Goal: Task Accomplishment & Management: Manage account settings

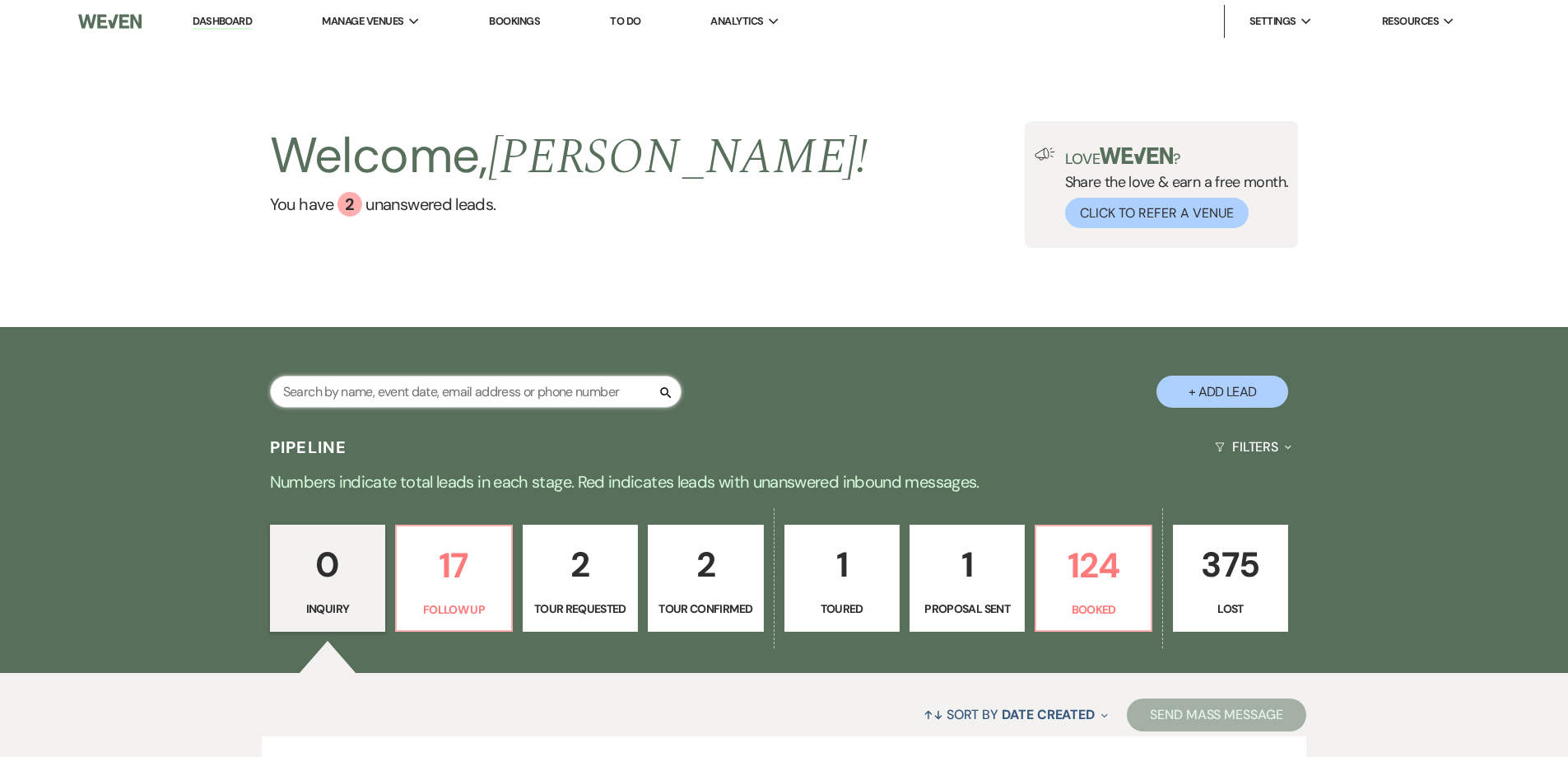
click at [549, 394] on input "text" at bounding box center [475, 392] width 411 height 32
paste input "[EMAIL_ADDRESS][DOMAIN_NAME]"
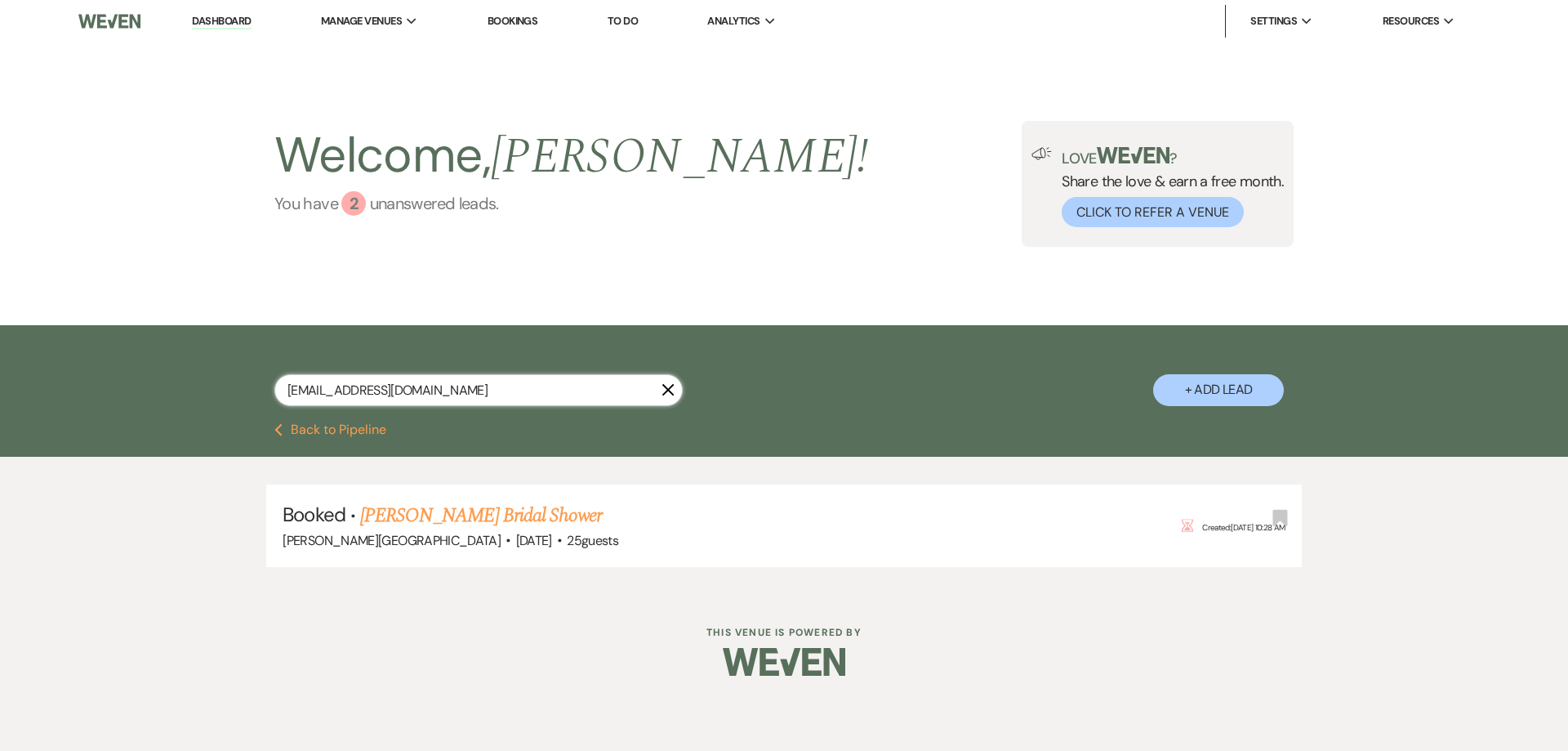
type input "[EMAIL_ADDRESS][DOMAIN_NAME]"
click at [535, 512] on link "[PERSON_NAME] Bridal Shower" at bounding box center [481, 515] width 242 height 29
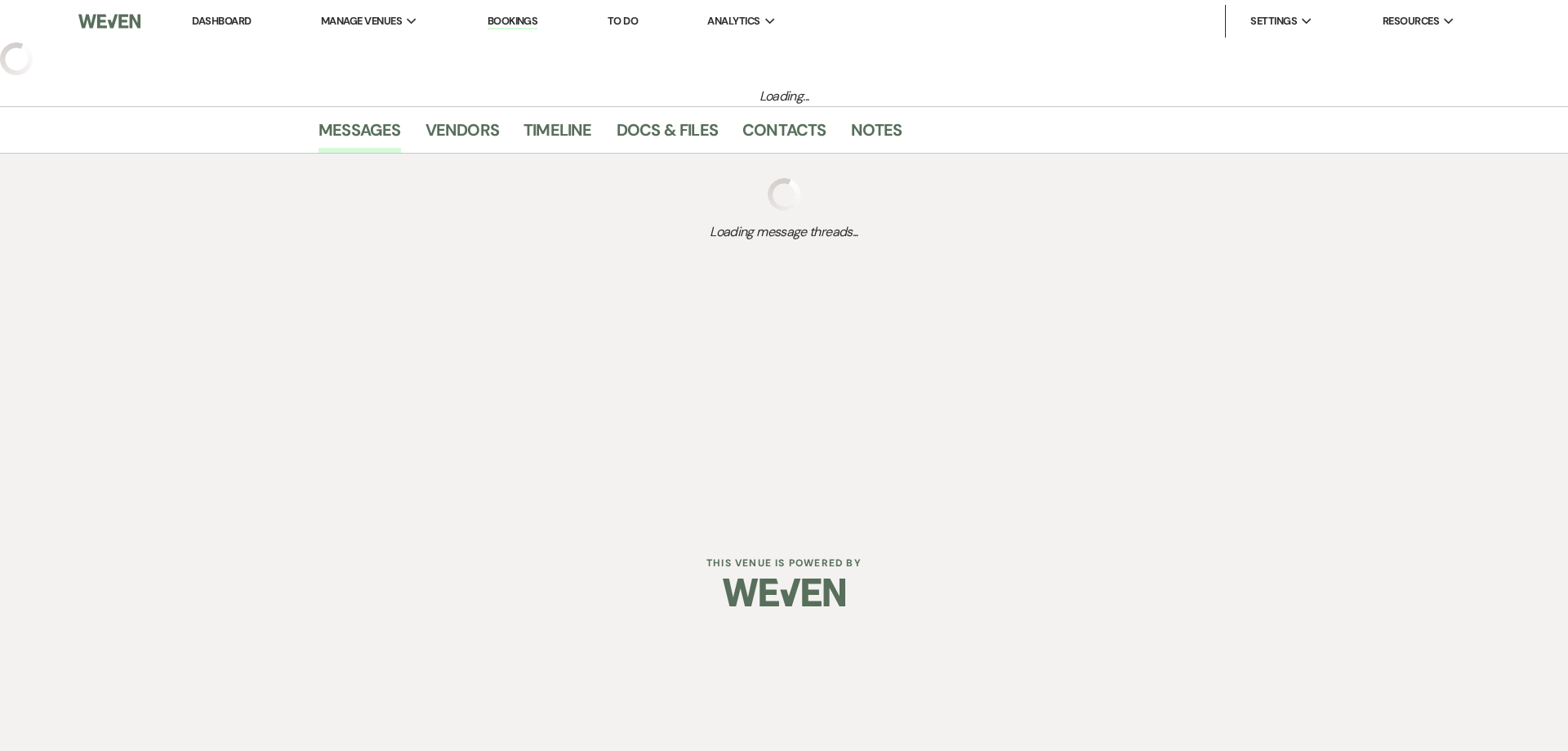
select select "5"
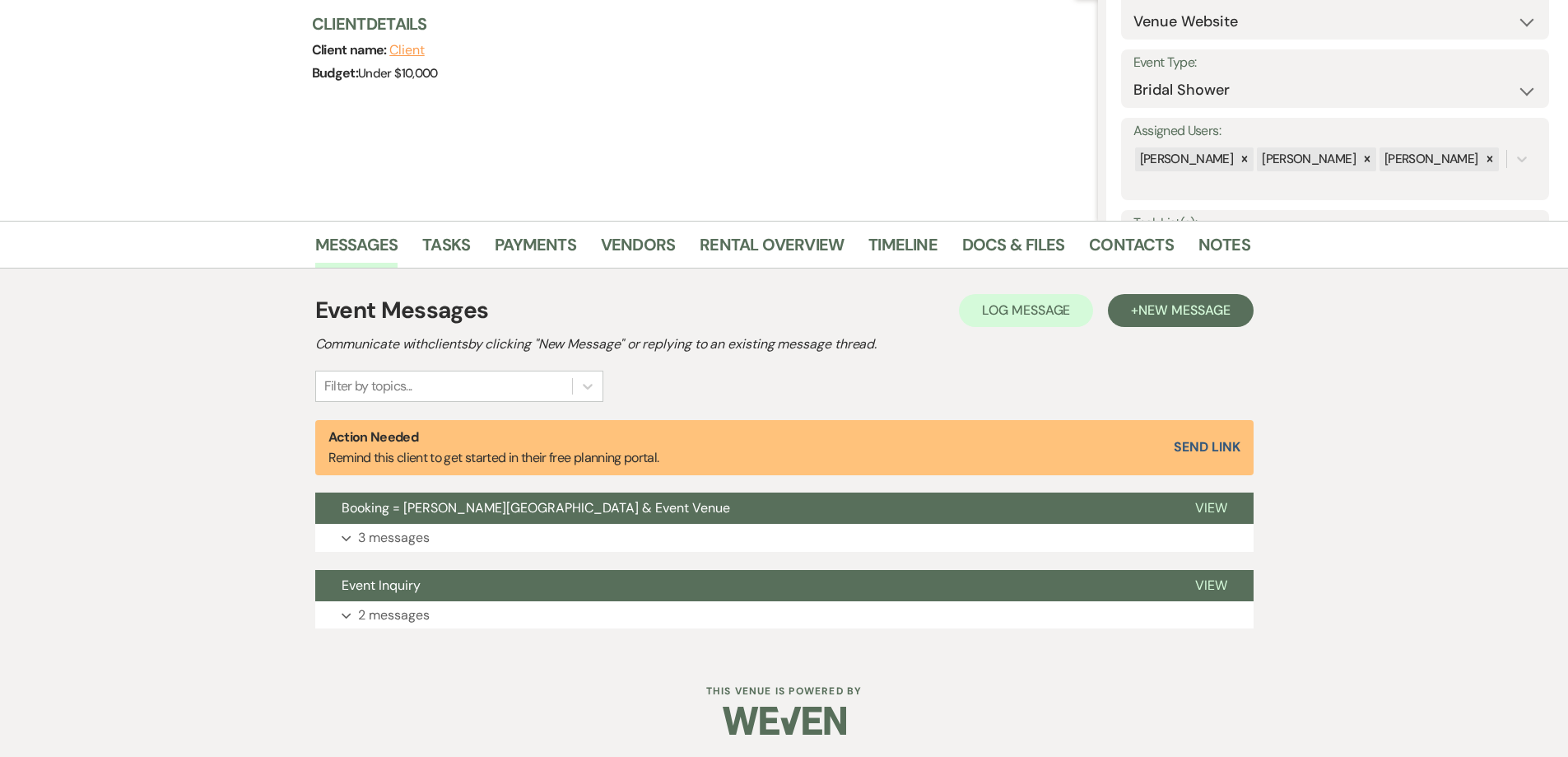
scroll to position [196, 0]
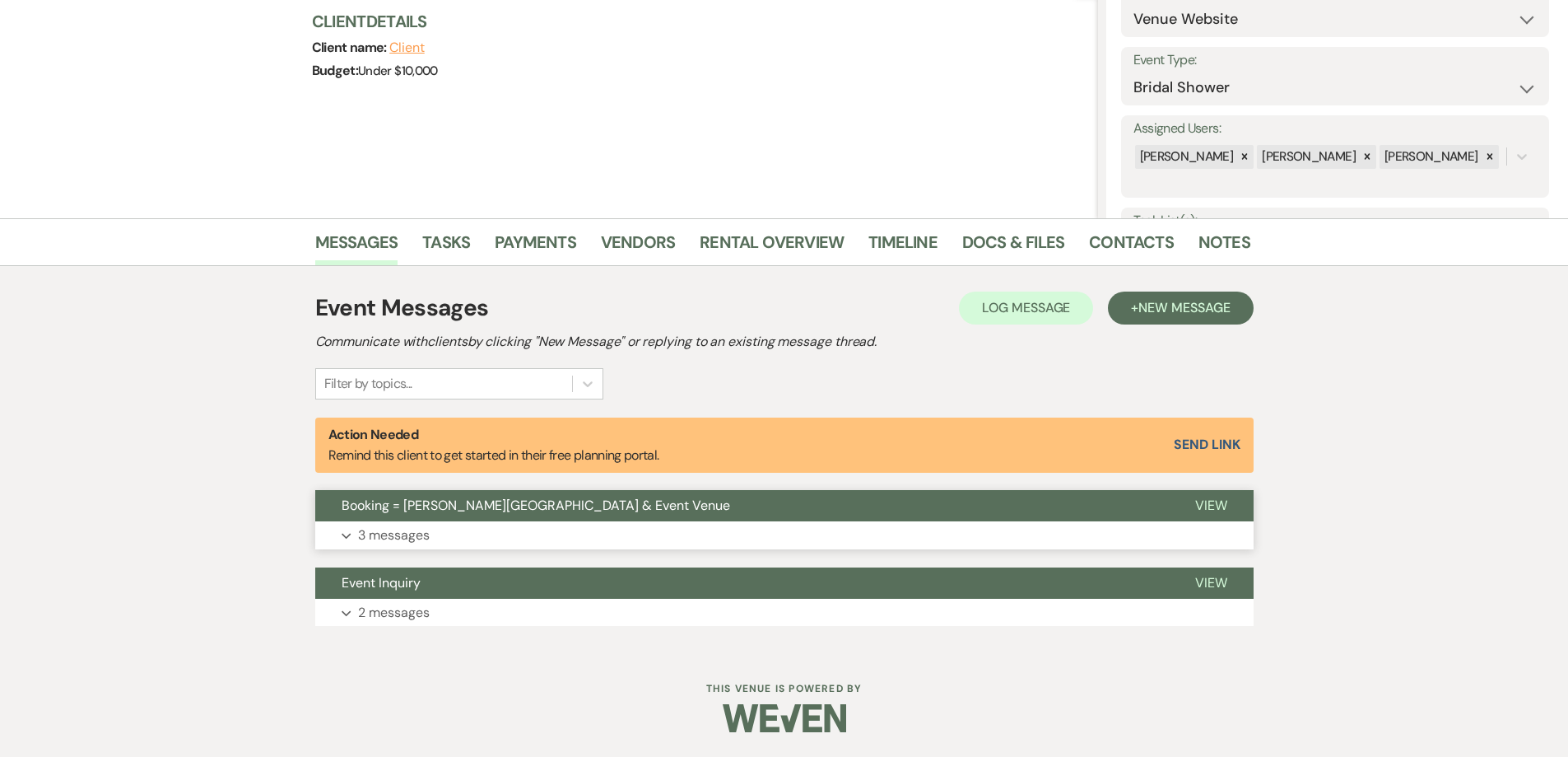
click at [1206, 504] on span "View" at bounding box center [1211, 505] width 32 height 17
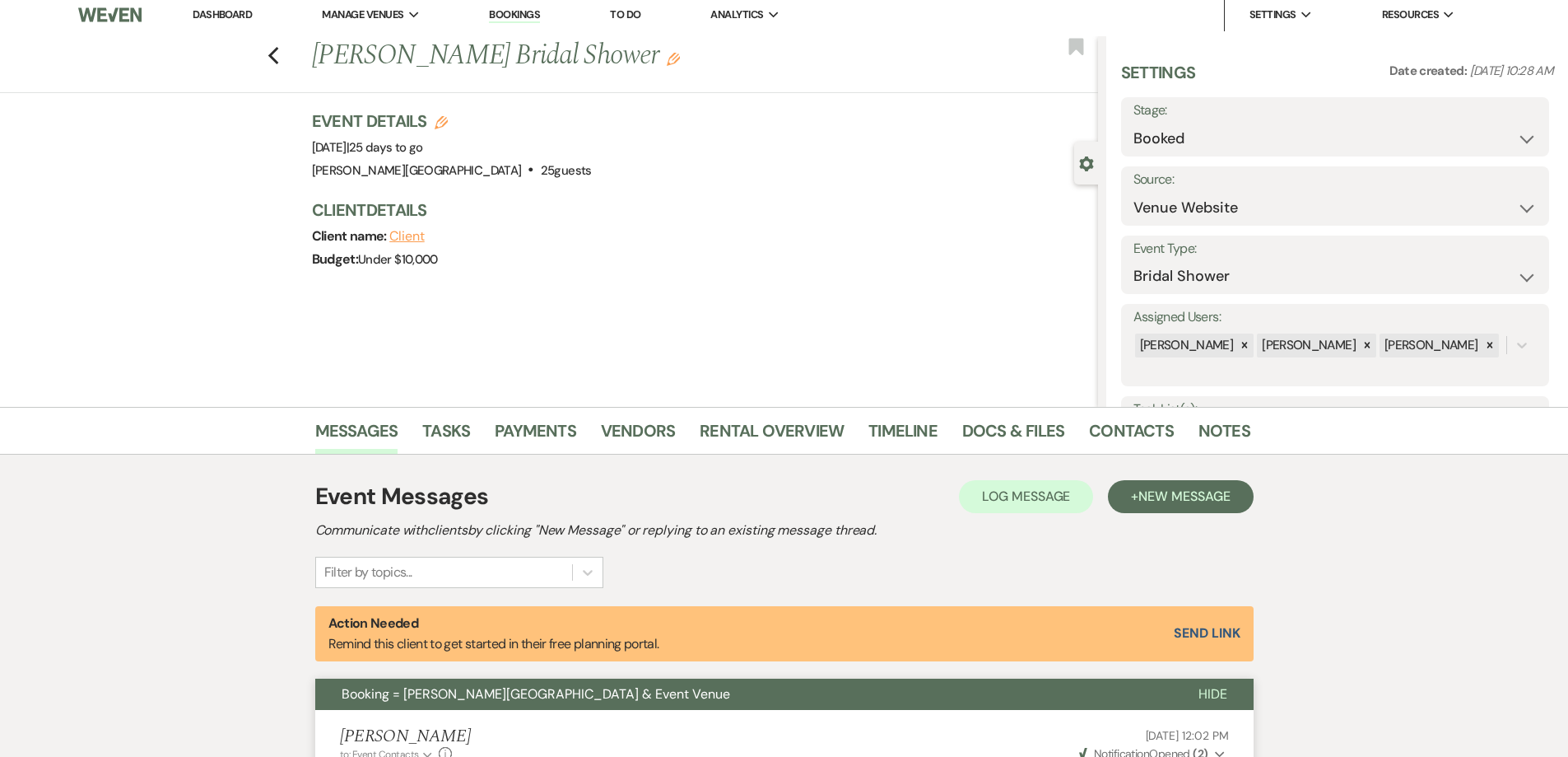
scroll to position [0, 0]
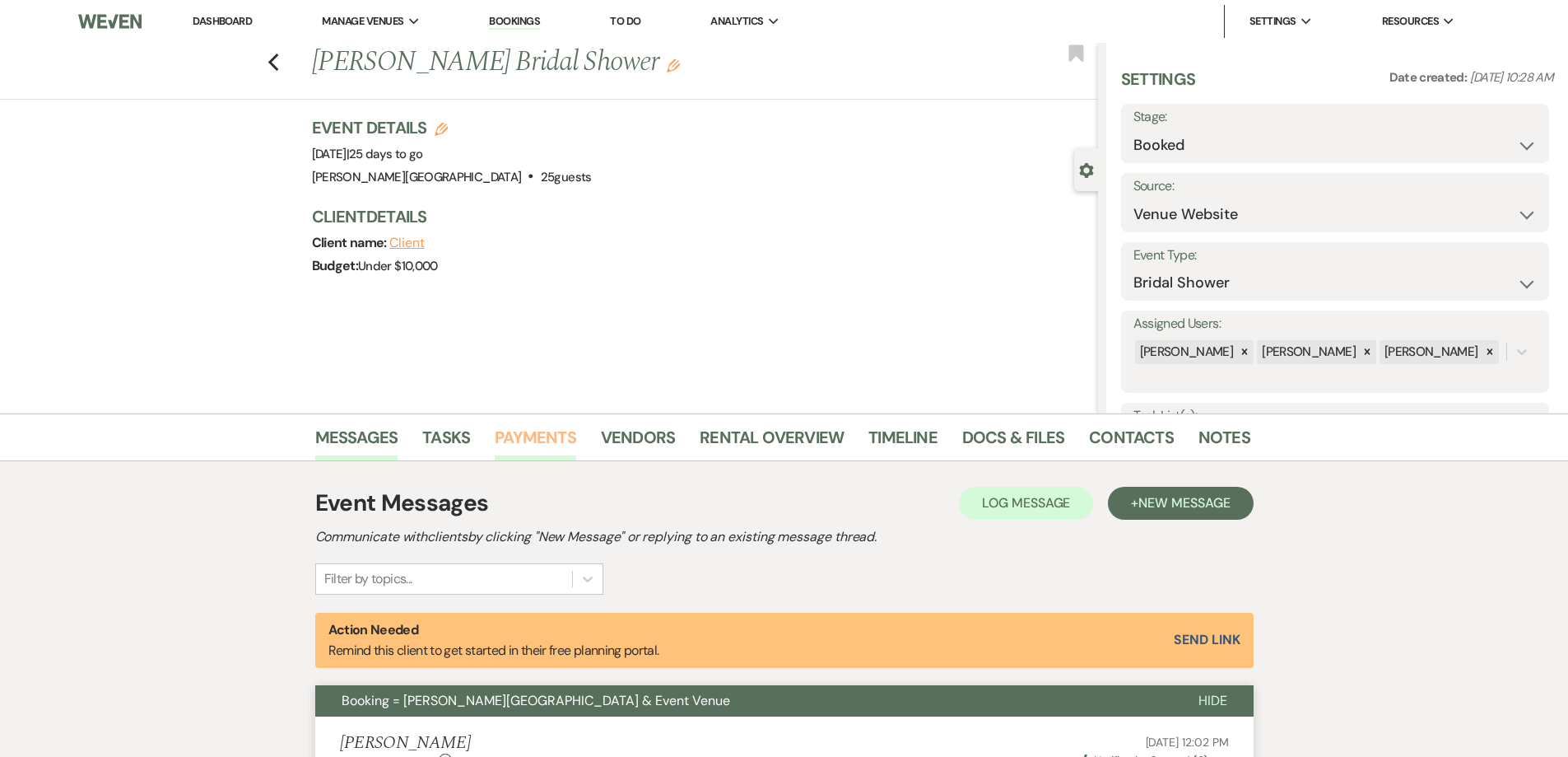
click at [533, 438] on link "Payments" at bounding box center [535, 442] width 82 height 36
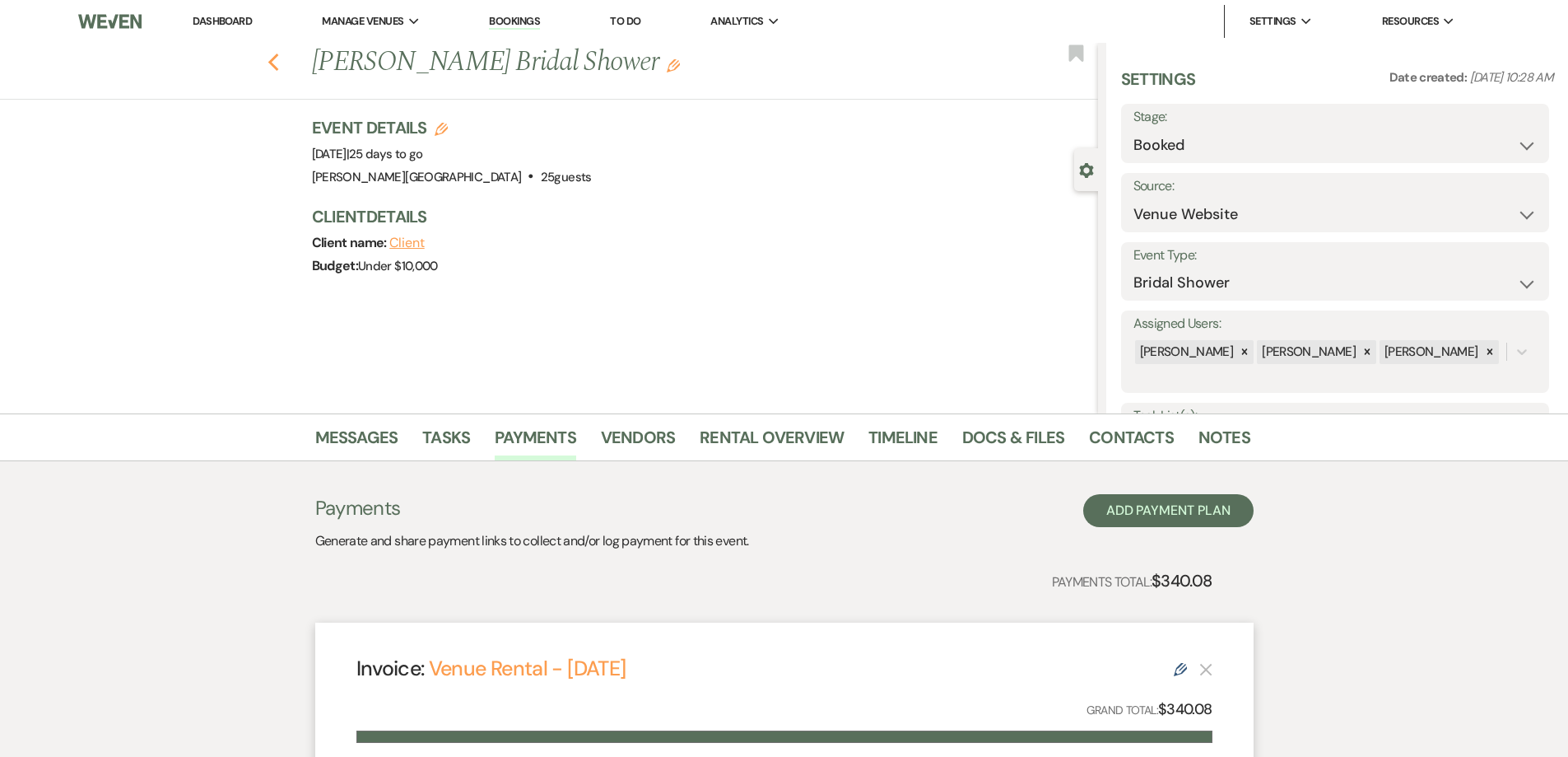
click at [280, 61] on icon "Previous" at bounding box center [273, 63] width 13 height 20
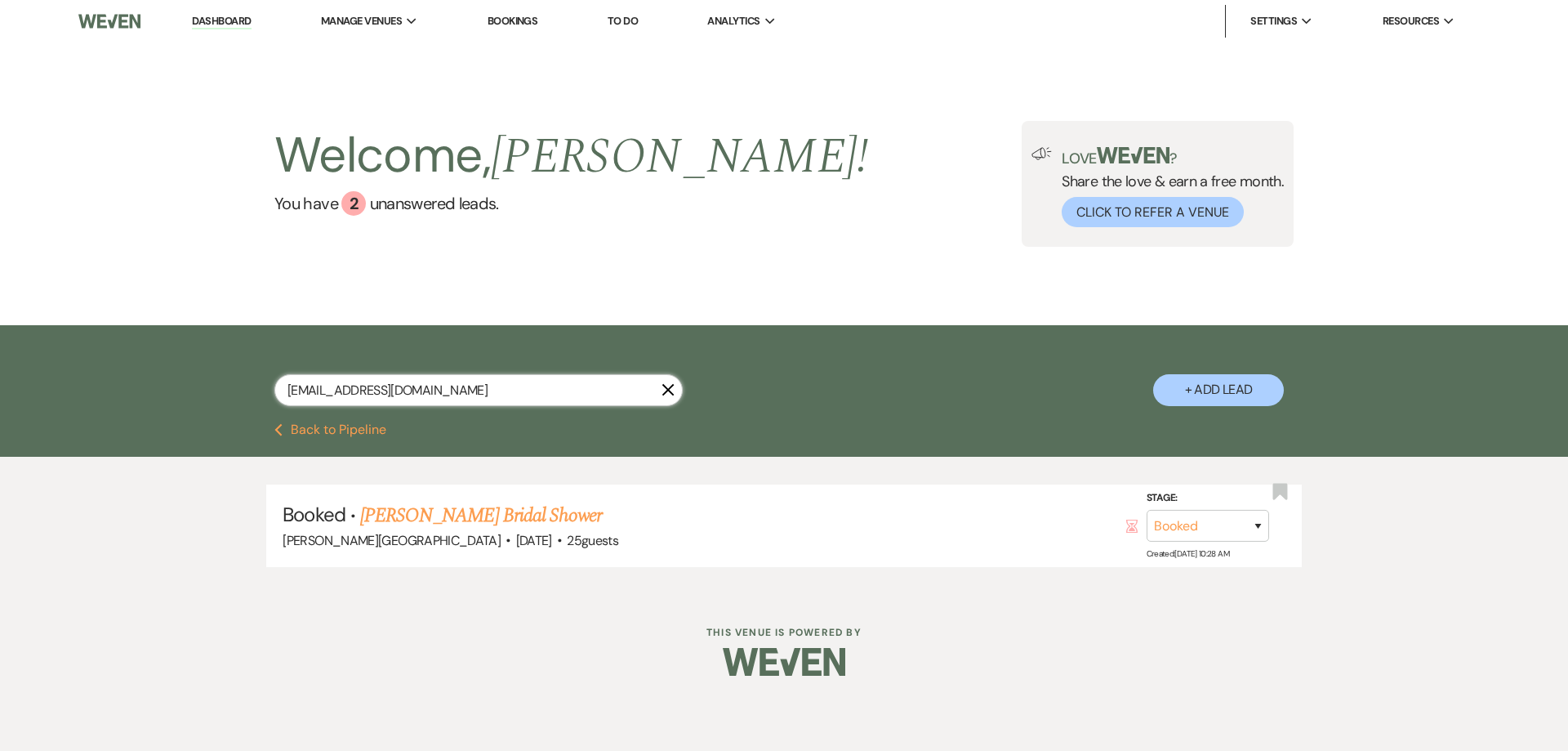
click at [602, 385] on input "[EMAIL_ADDRESS][DOMAIN_NAME]" at bounding box center [478, 390] width 408 height 32
type input "d"
paste input "[EMAIL_ADDRESS][DOMAIN_NAME]"
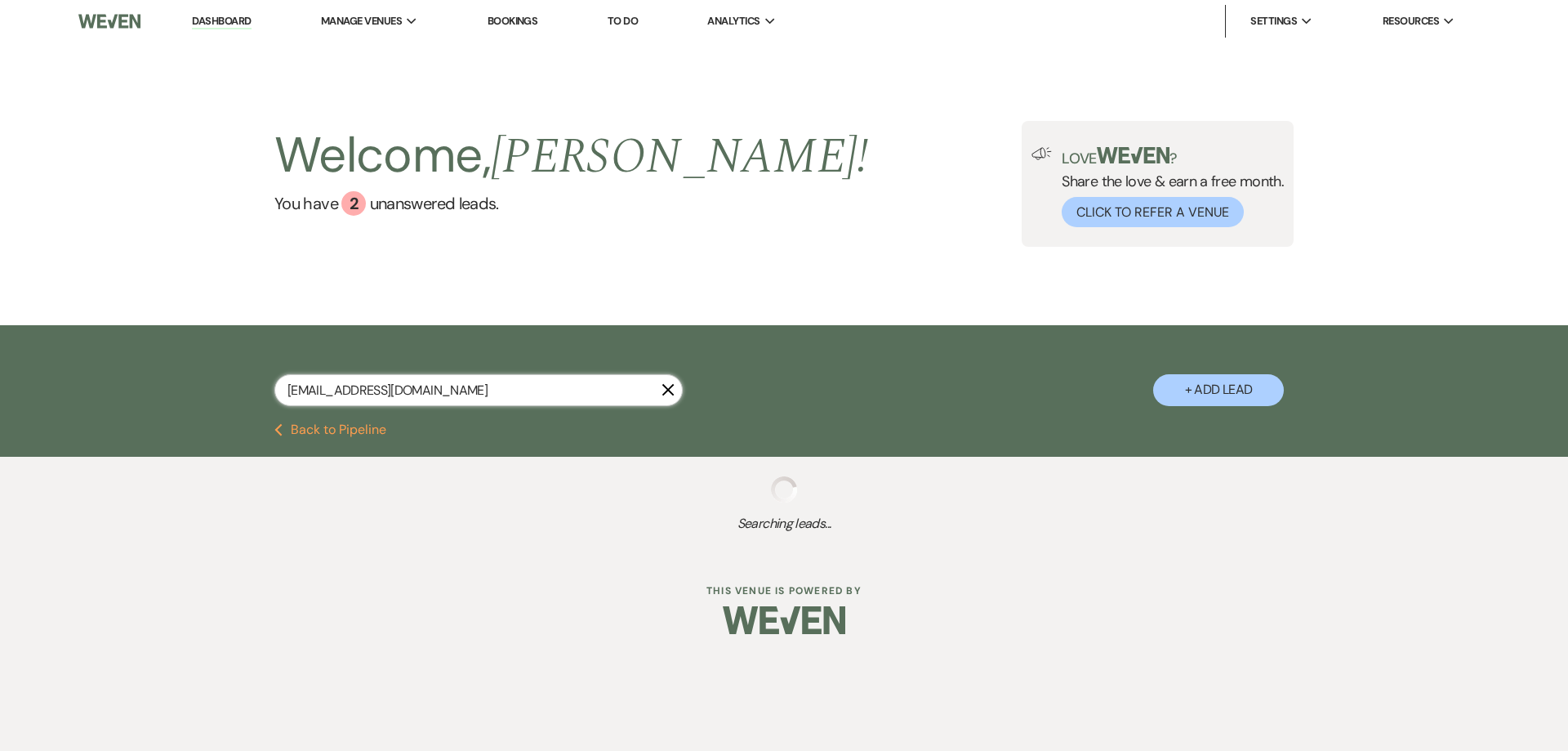
type input "[EMAIL_ADDRESS][DOMAIN_NAME]"
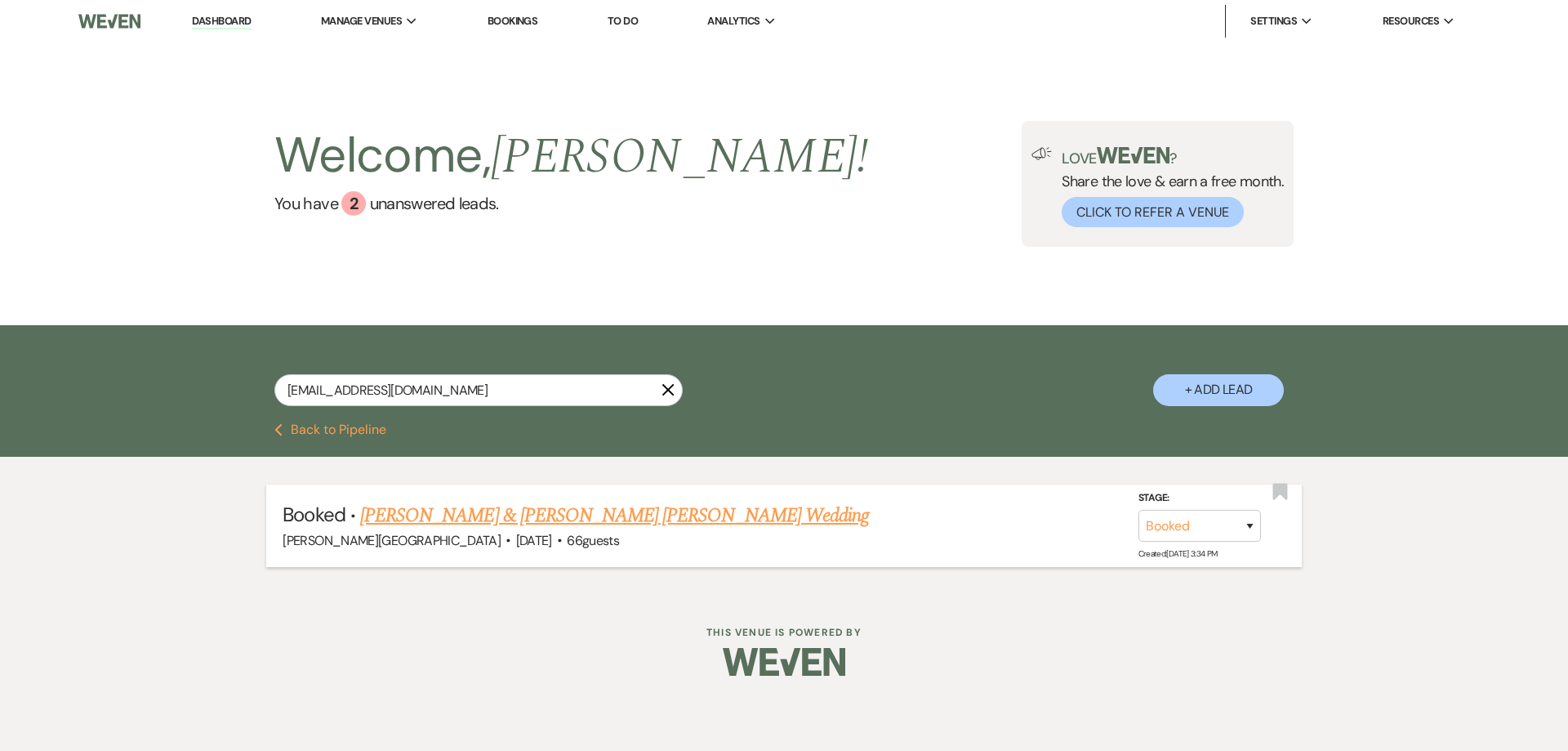
click at [579, 524] on link "[PERSON_NAME] & [PERSON_NAME] [PERSON_NAME] Wedding" at bounding box center [615, 515] width 509 height 29
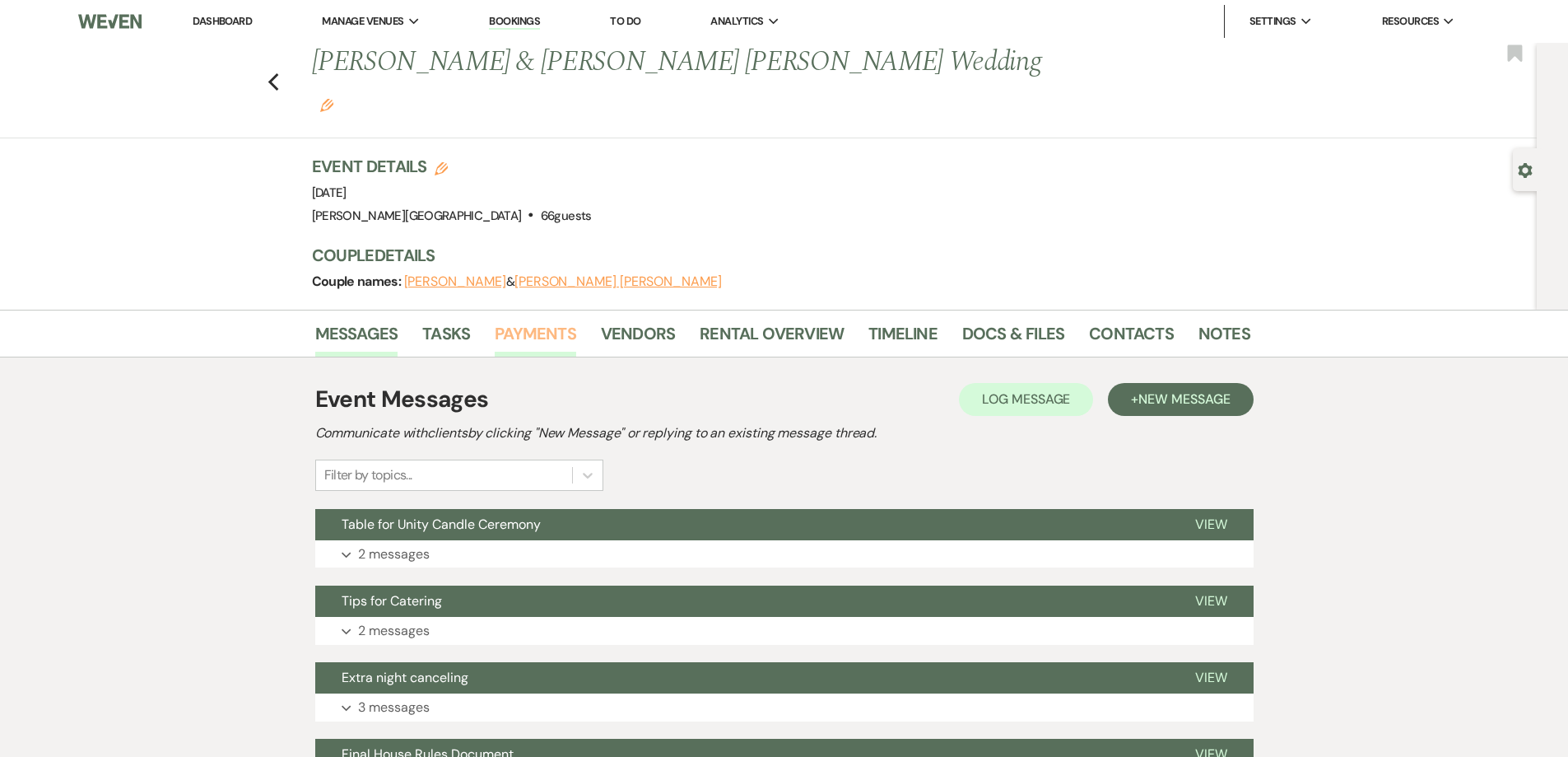
click at [546, 320] on link "Payments" at bounding box center [535, 338] width 82 height 36
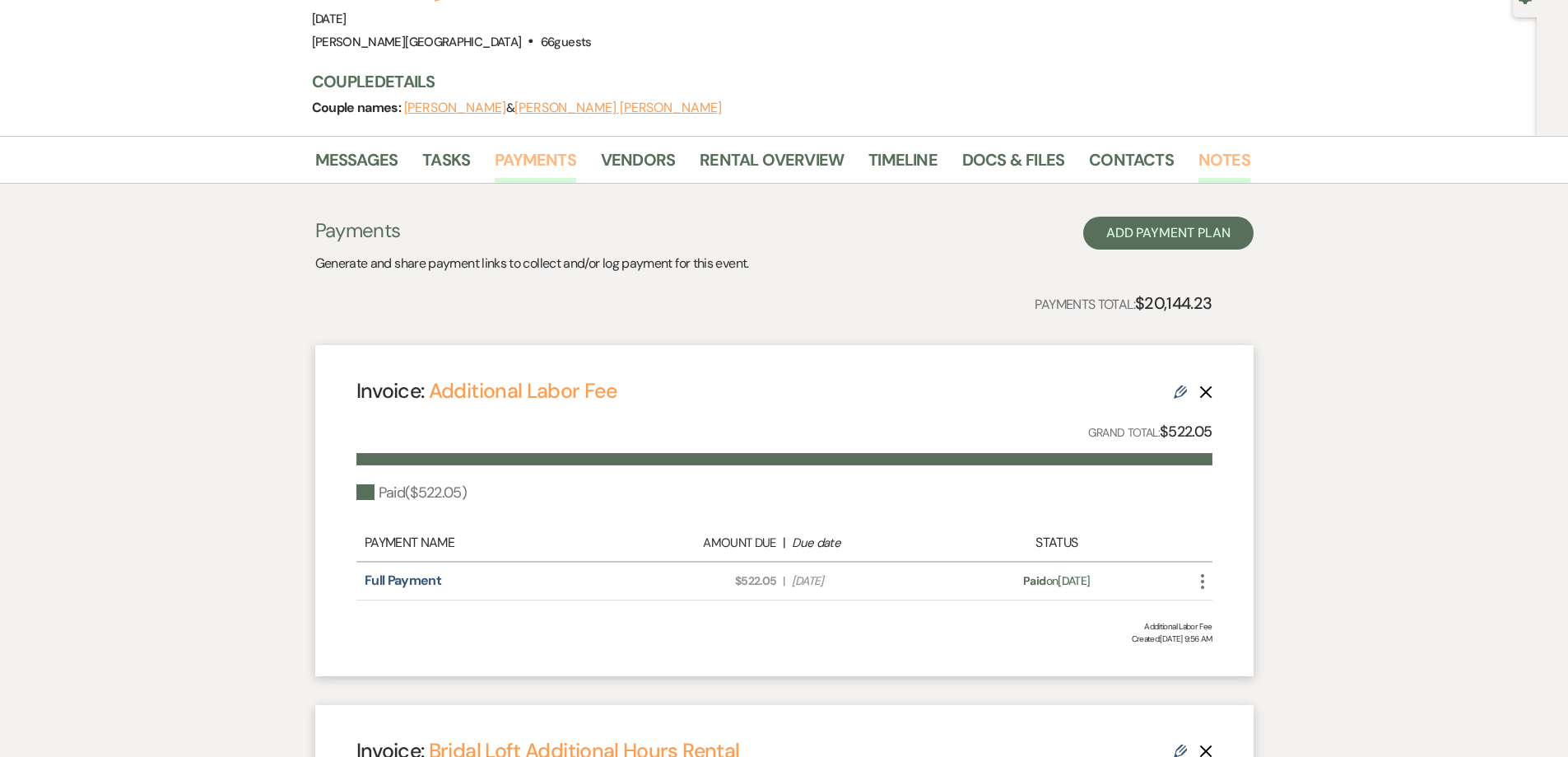
scroll to position [165, 0]
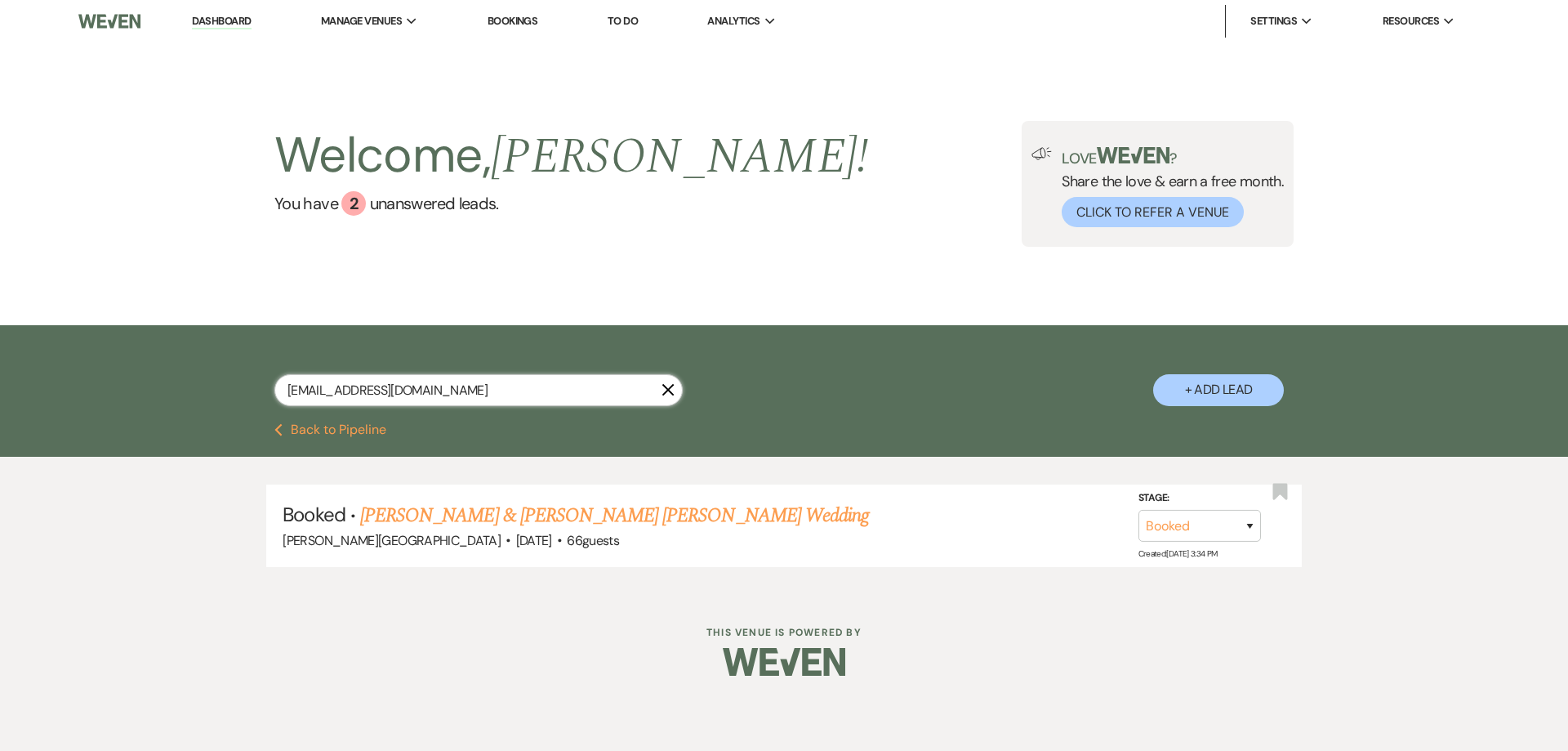
click at [479, 390] on input "[EMAIL_ADDRESS][DOMAIN_NAME]" at bounding box center [478, 390] width 408 height 32
type input "c"
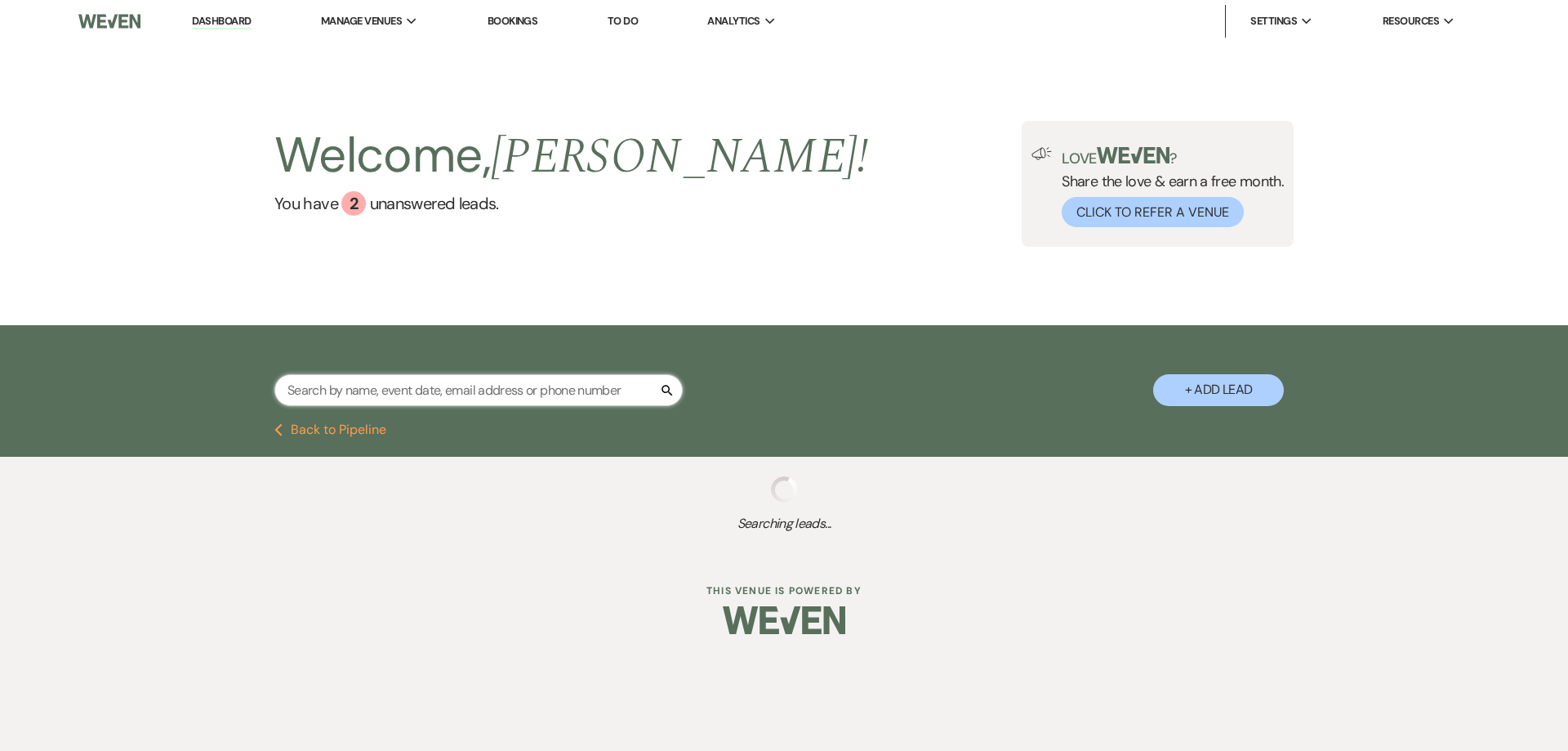
click at [504, 384] on input "text" at bounding box center [478, 390] width 408 height 32
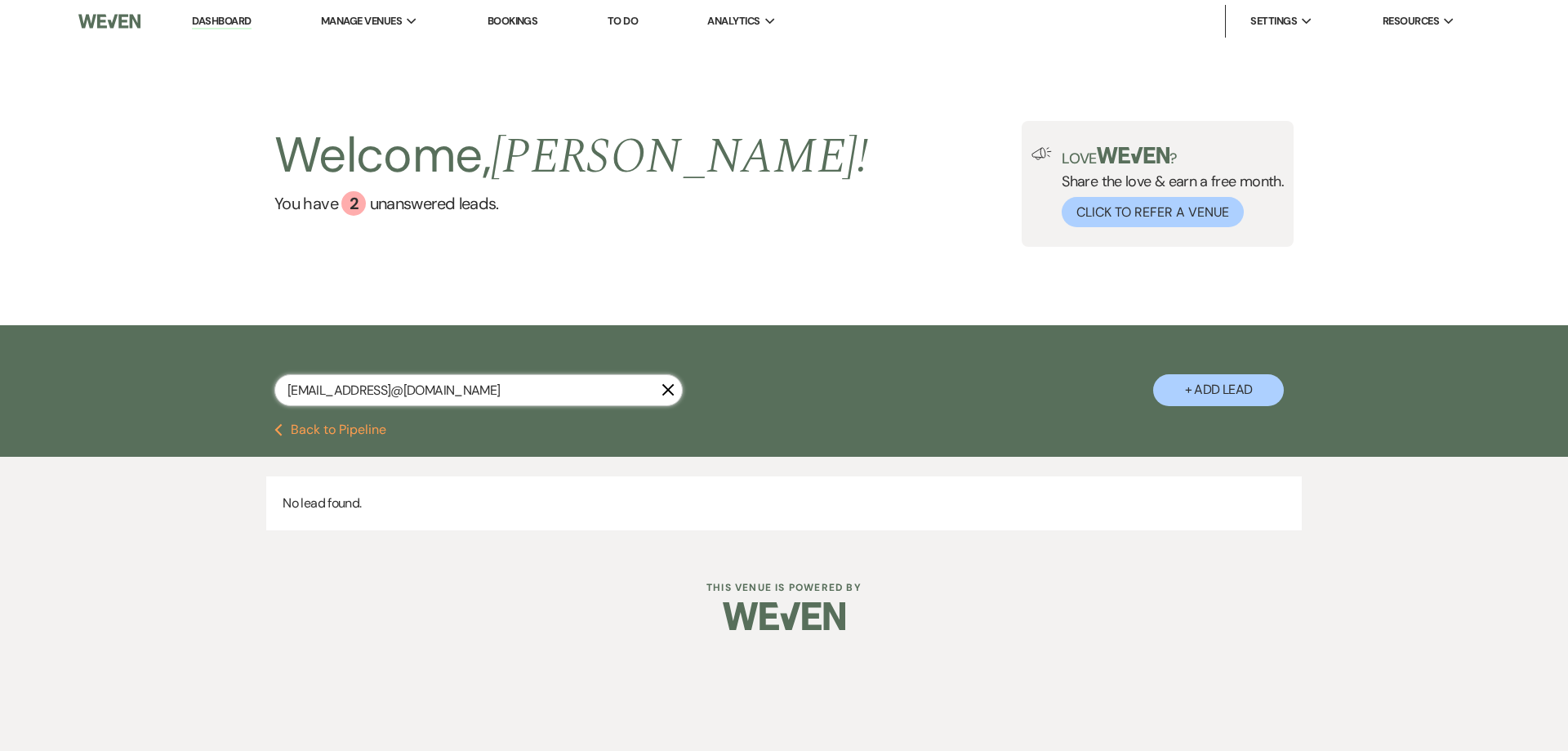
drag, startPoint x: 511, startPoint y: 400, endPoint x: 173, endPoint y: 377, distance: 338.8
click at [173, 377] on div "[EMAIL_ADDRESS]@[DOMAIN_NAME] X + Add Lead" at bounding box center [784, 374] width 1568 height 98
type input "not"
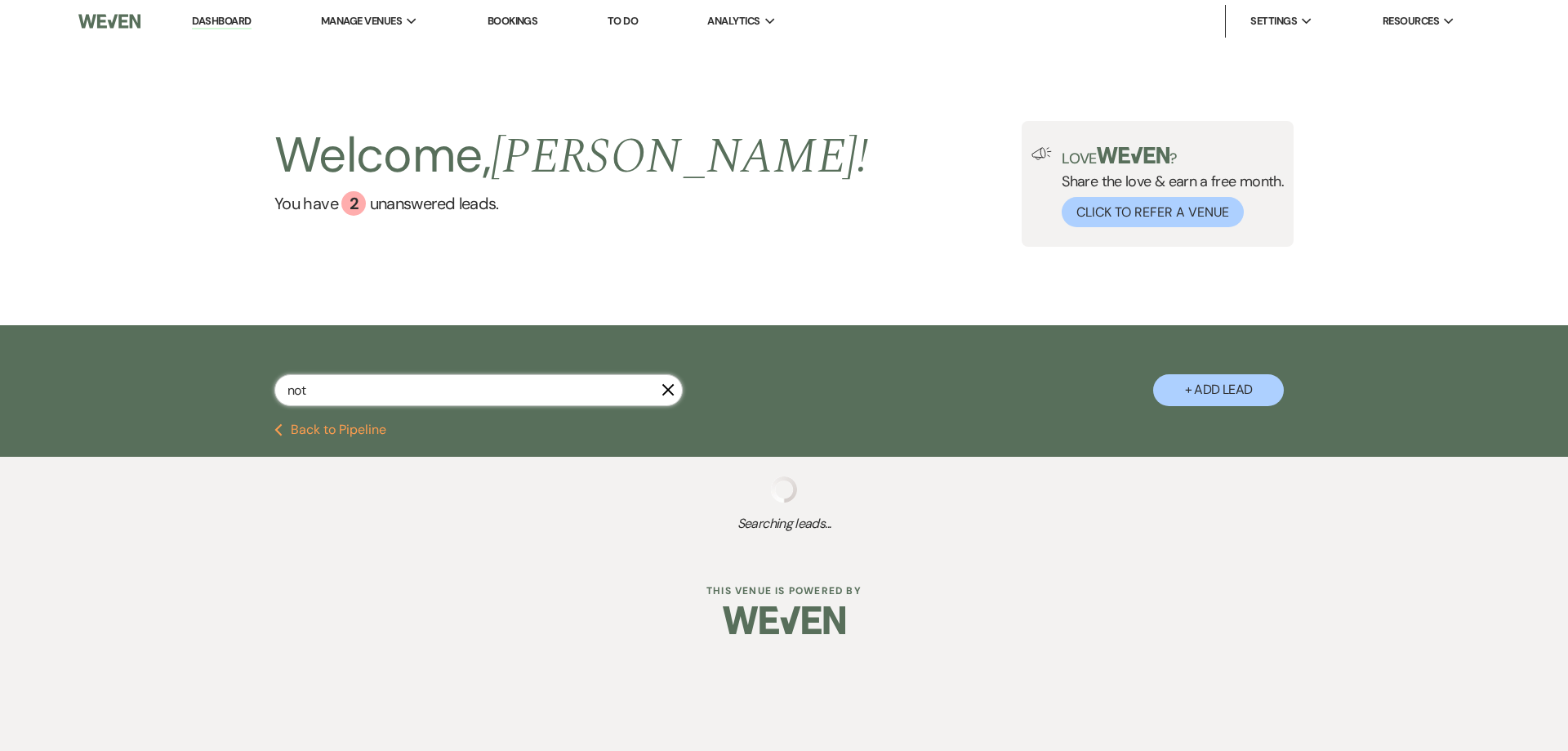
select select "8"
select select "6"
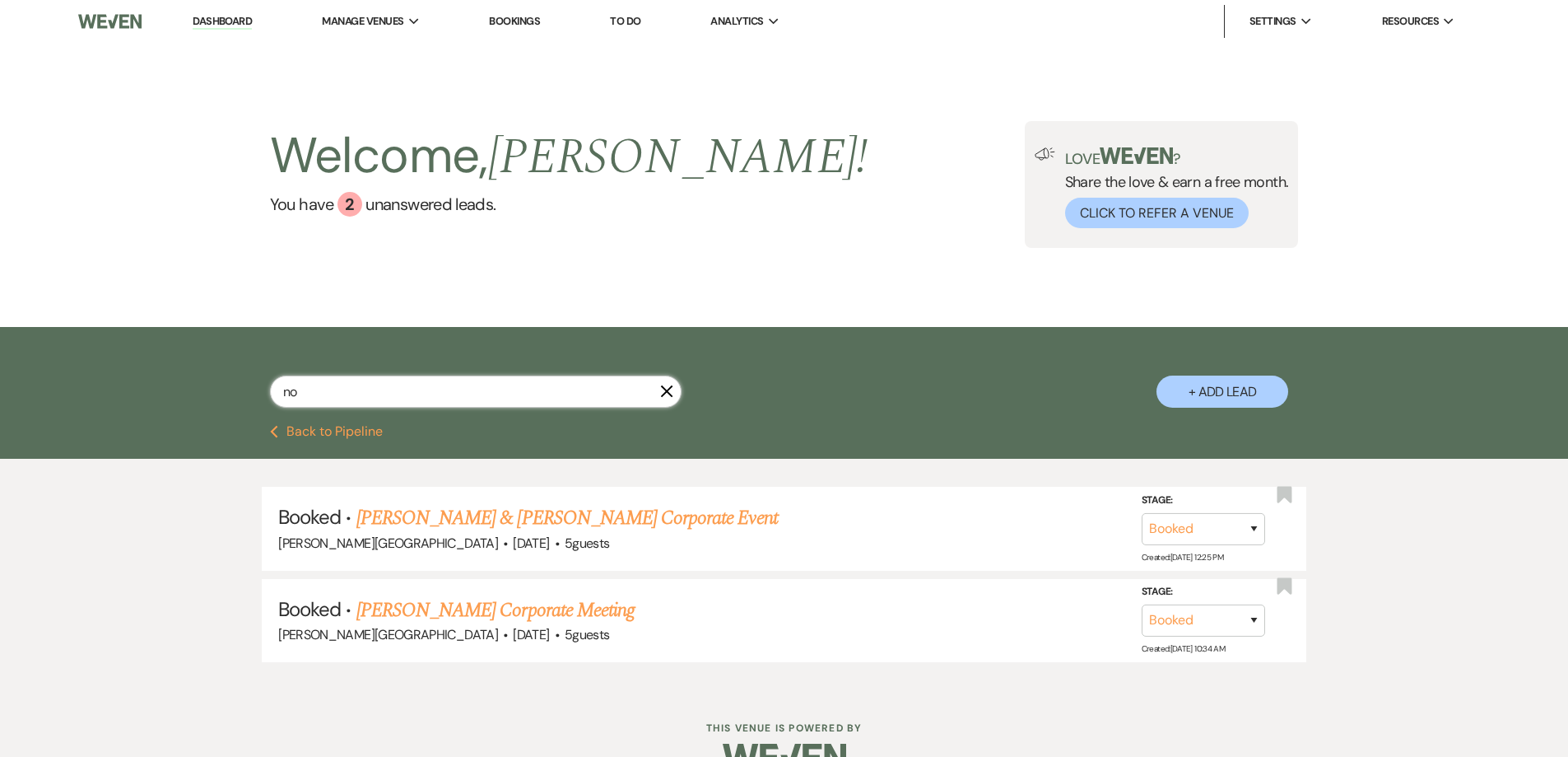
type input "n"
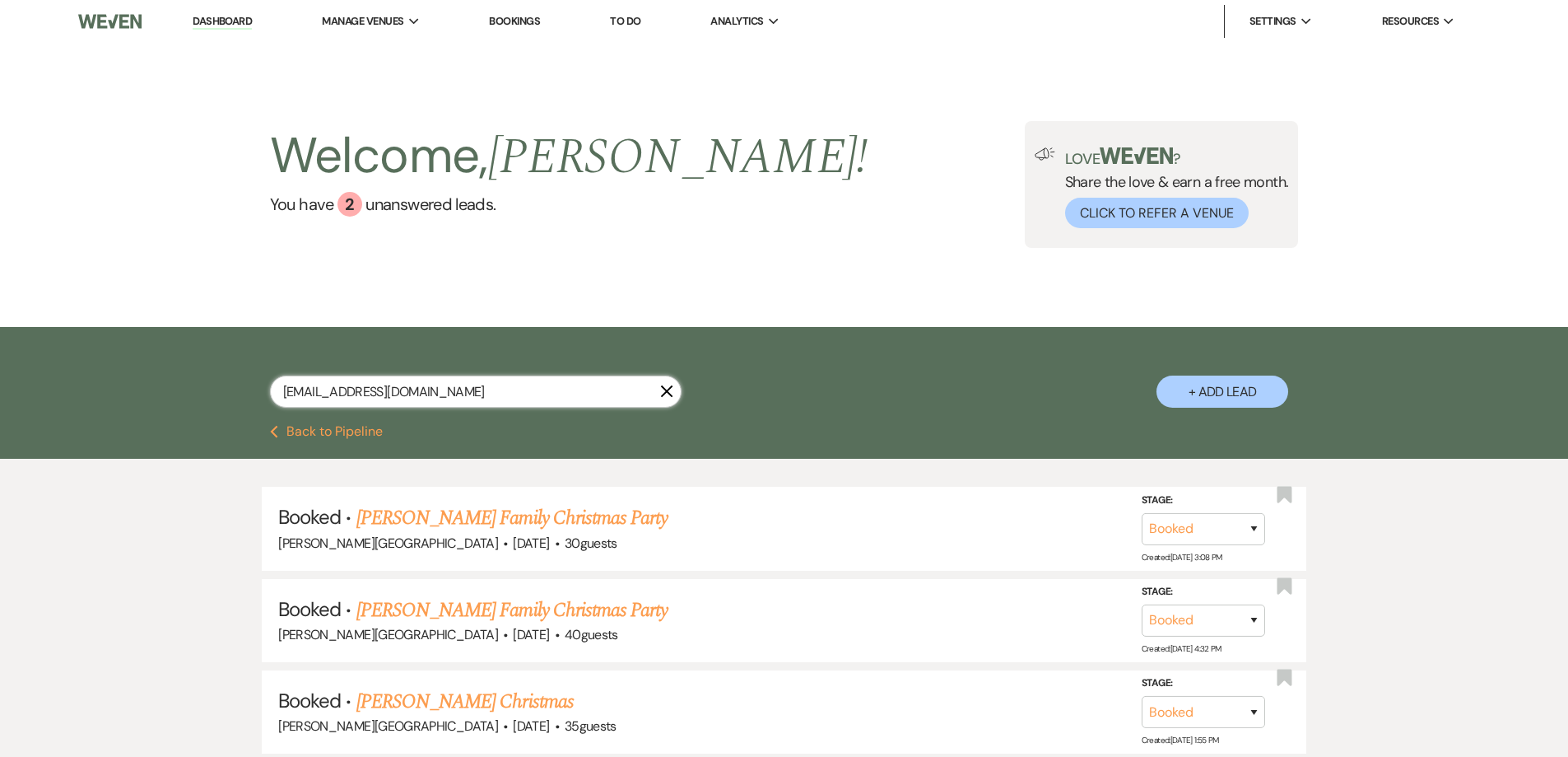
type input "[EMAIL_ADDRESS][DOMAIN_NAME]"
click at [604, 519] on link "[PERSON_NAME] Family Christmas Party" at bounding box center [512, 518] width 311 height 30
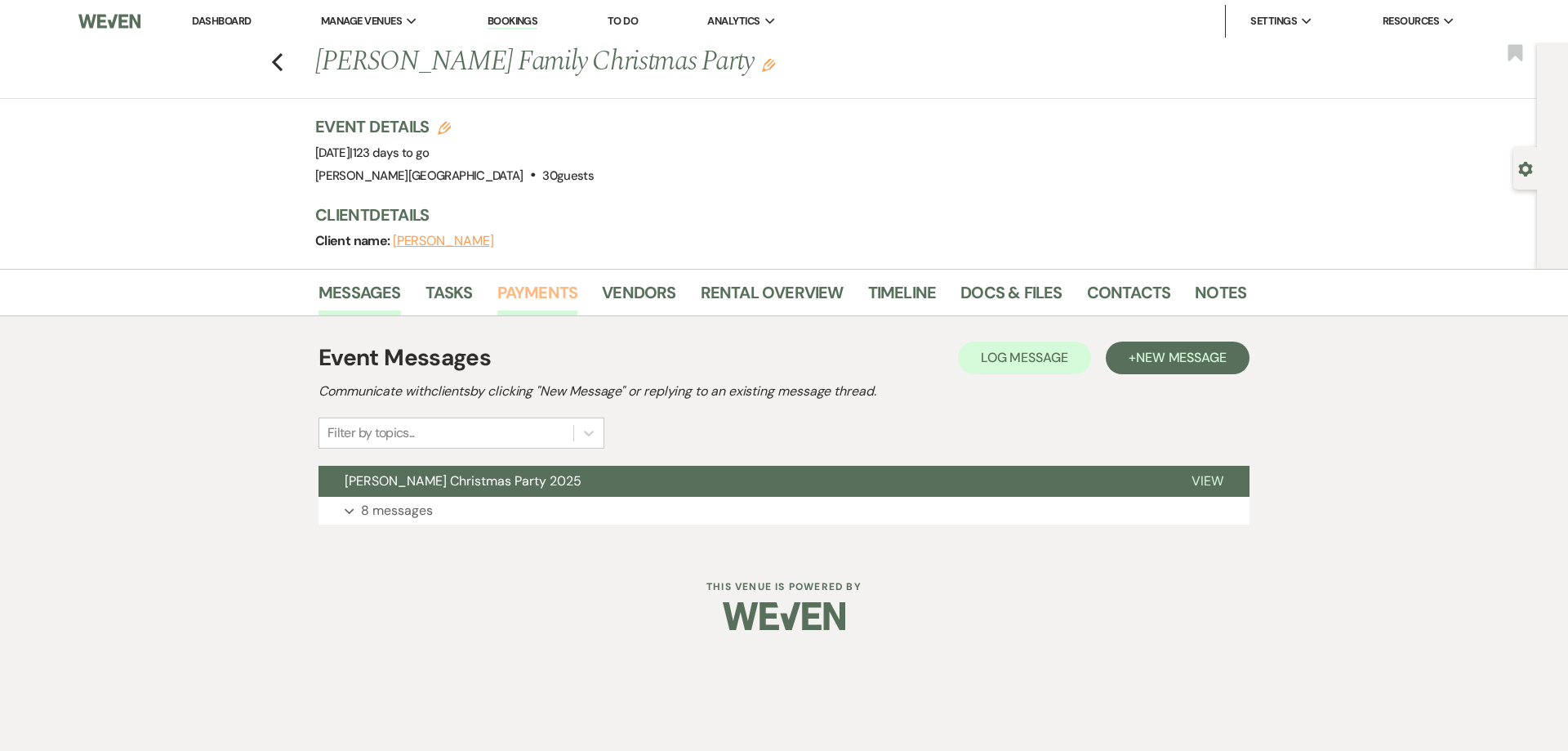
click at [545, 295] on link "Payments" at bounding box center [537, 297] width 81 height 36
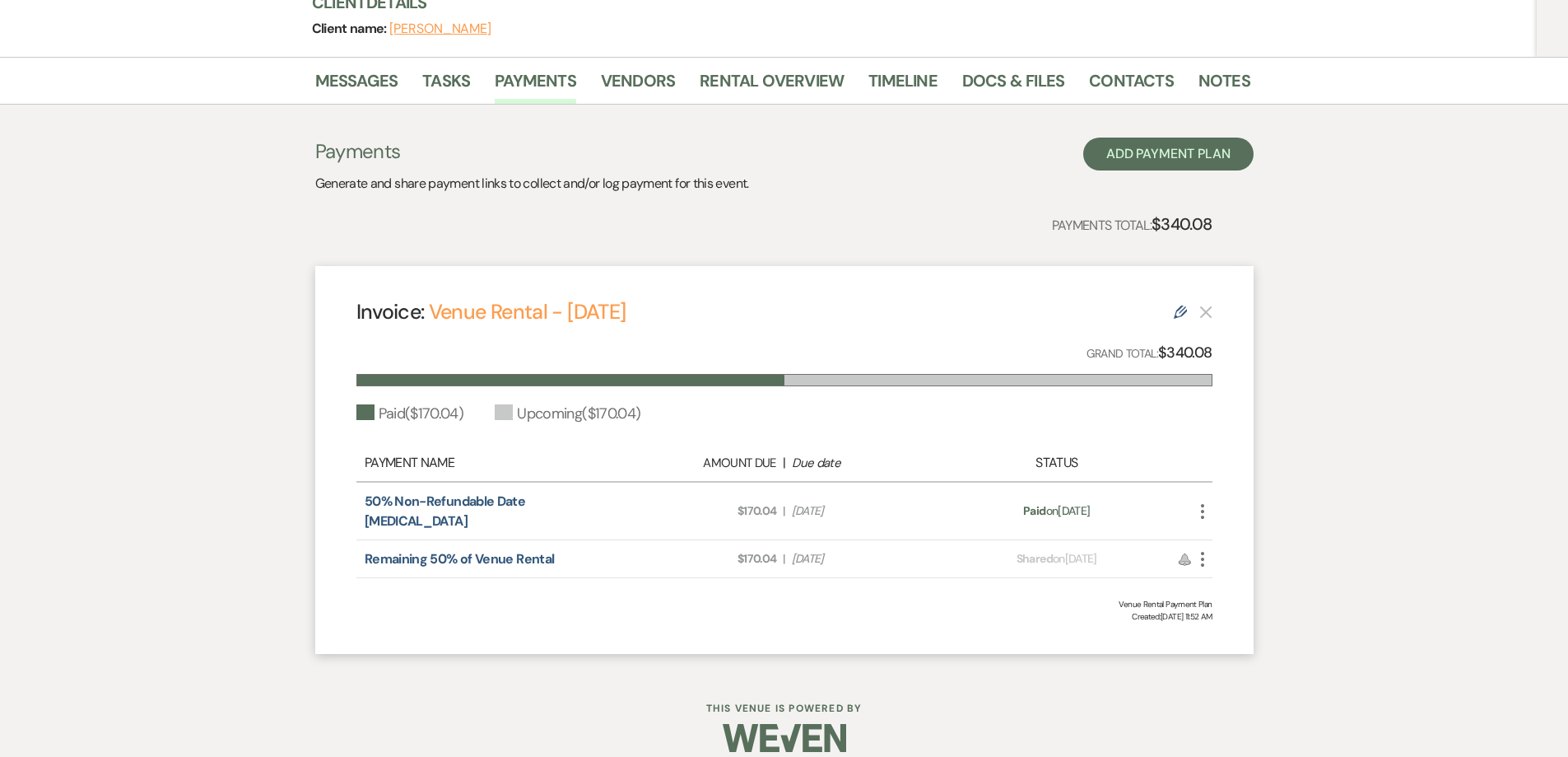
scroll to position [188, 0]
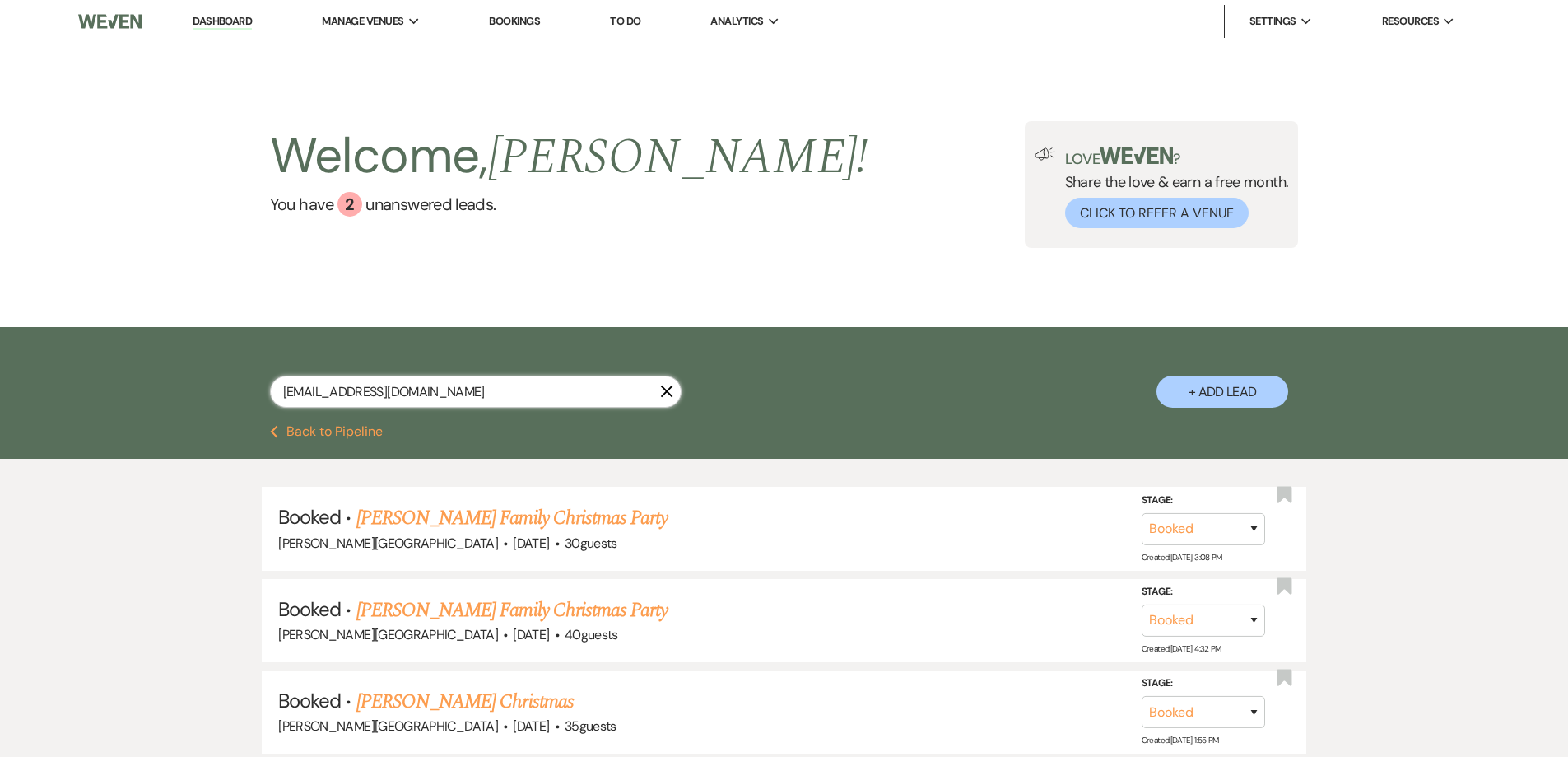
click at [444, 387] on input "[EMAIL_ADDRESS][DOMAIN_NAME]" at bounding box center [475, 392] width 411 height 32
type input "s"
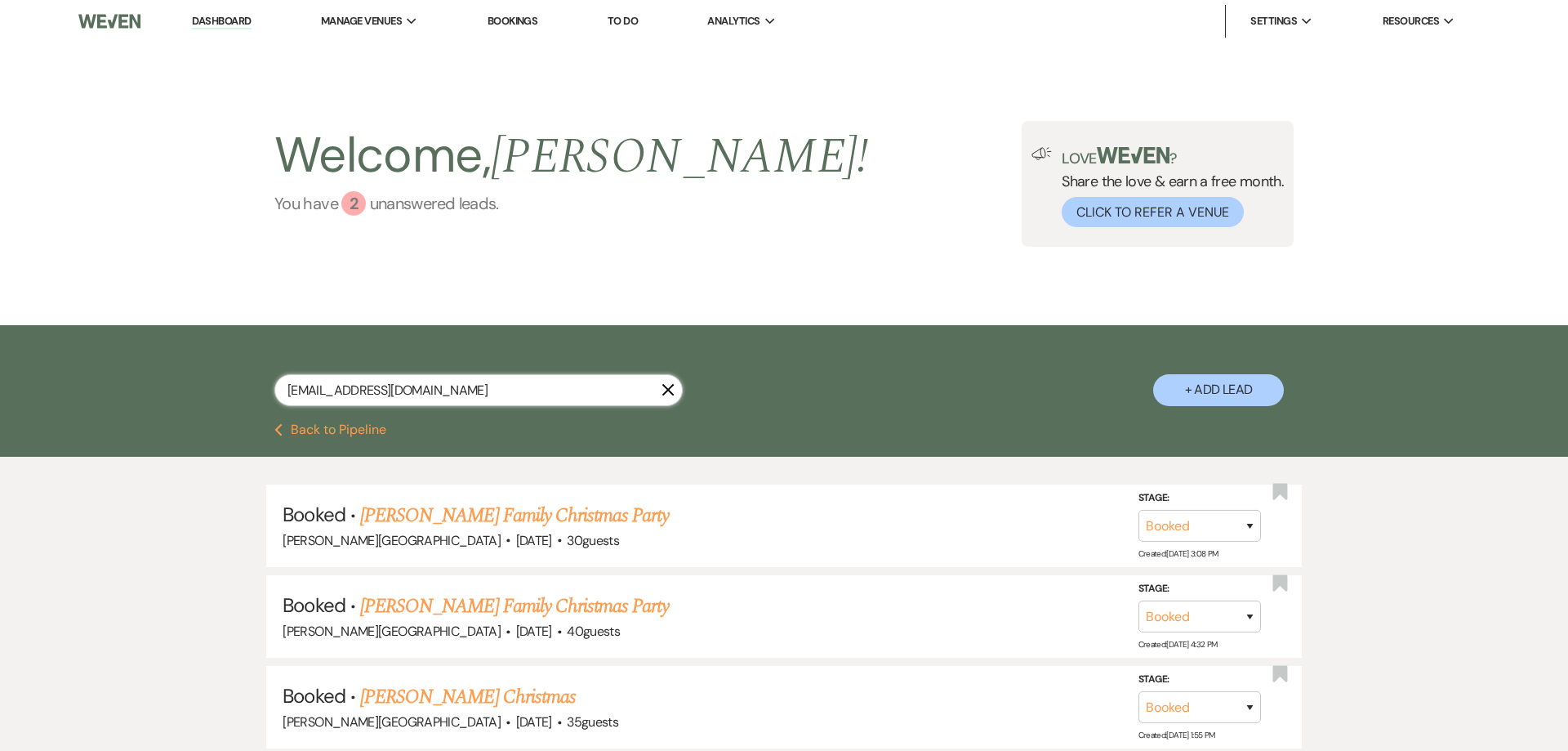
type input "[EMAIL_ADDRESS][DOMAIN_NAME]"
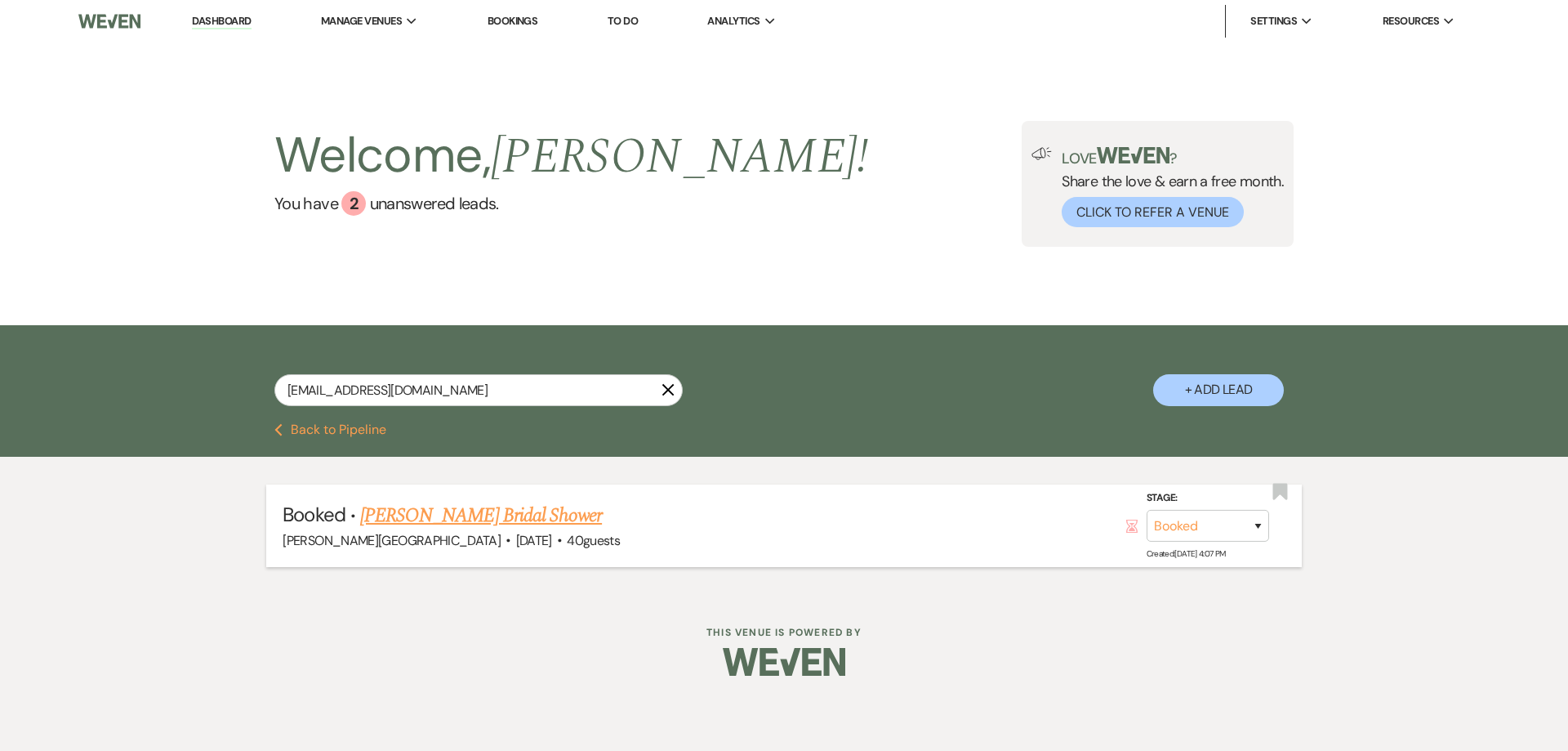
click at [513, 520] on link "[PERSON_NAME] Bridal Shower" at bounding box center [481, 515] width 242 height 29
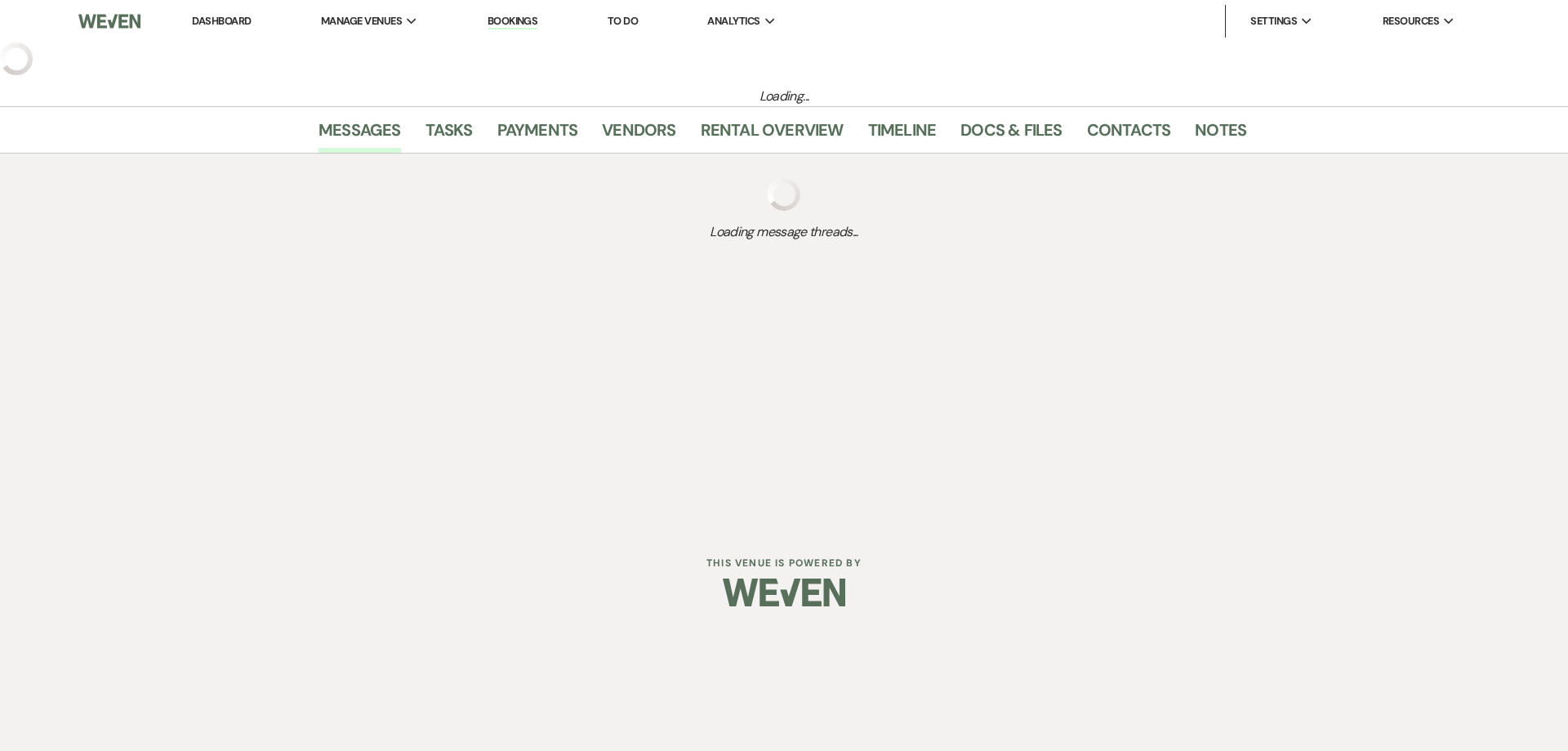
select select "20"
select select "5"
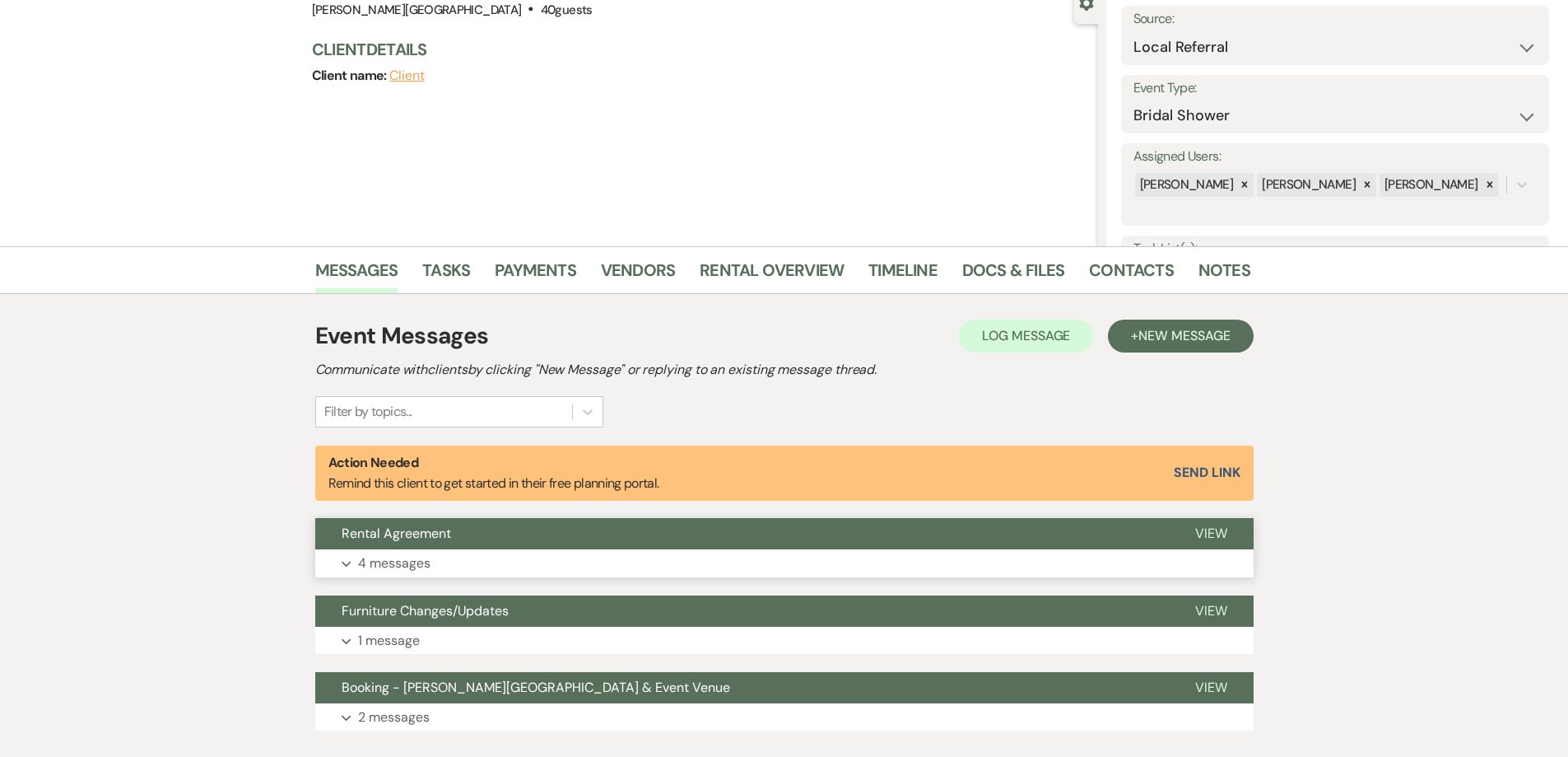
scroll to position [247, 0]
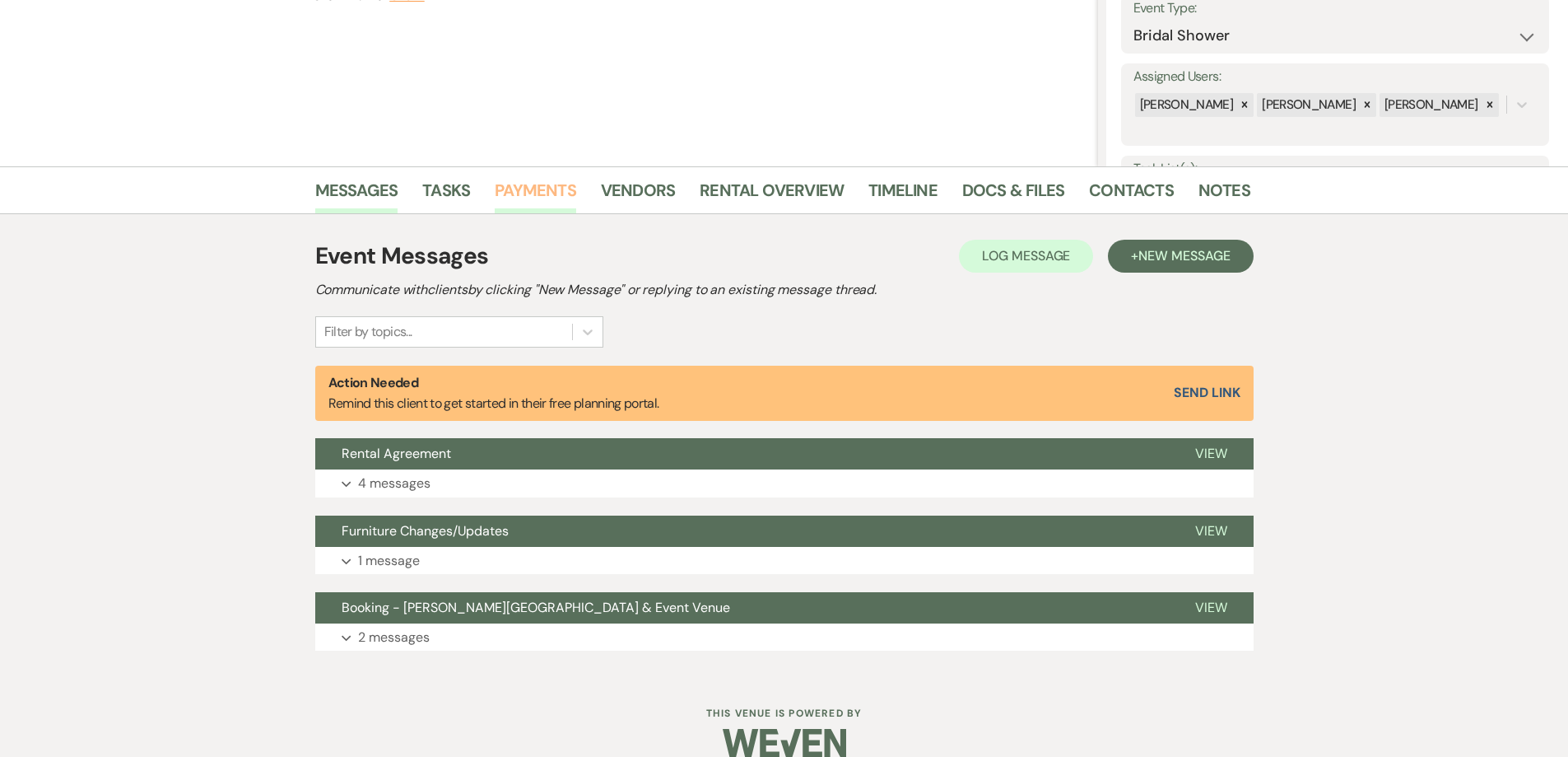
click at [558, 191] on link "Payments" at bounding box center [535, 195] width 82 height 36
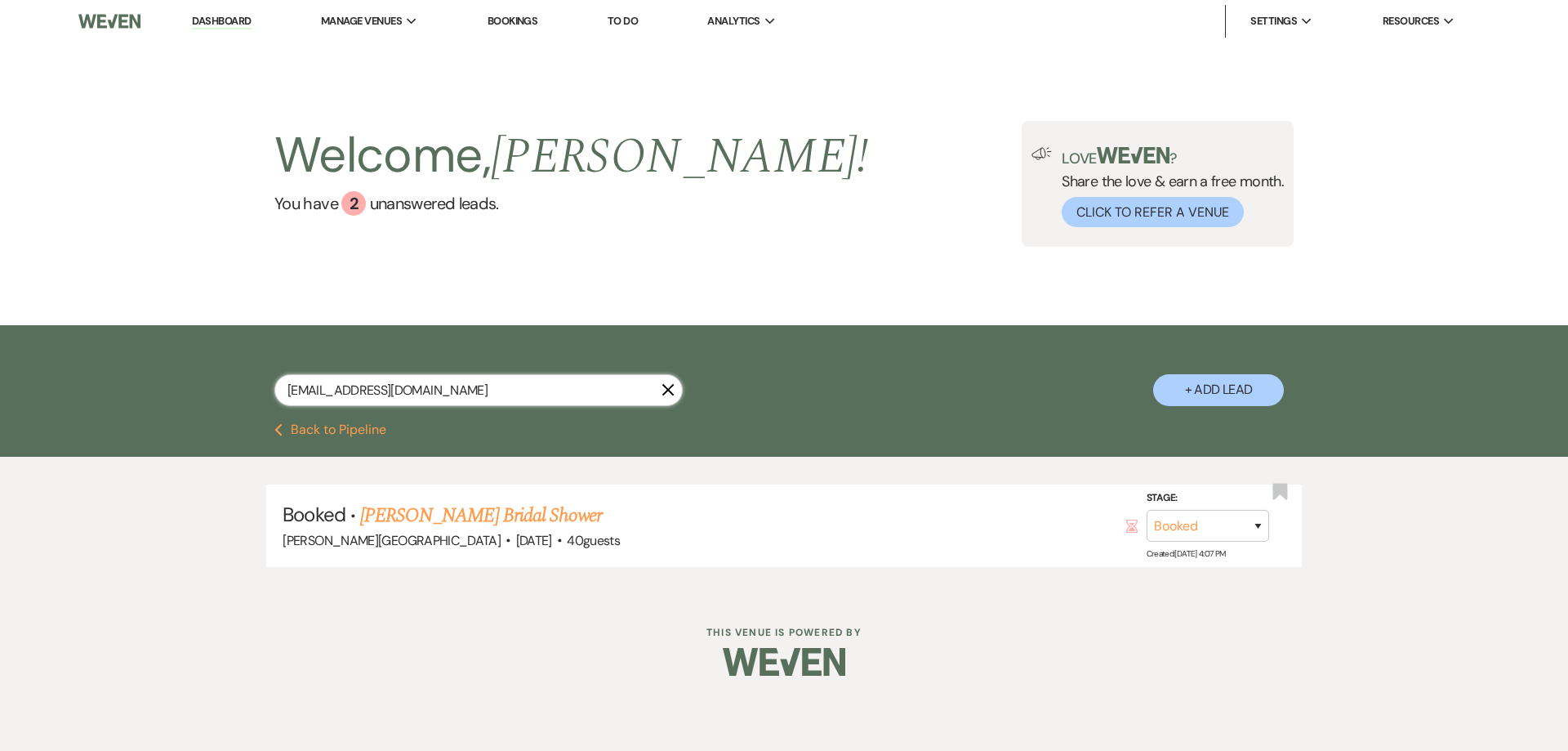
click at [538, 391] on input "[EMAIL_ADDRESS][DOMAIN_NAME]" at bounding box center [478, 390] width 408 height 32
type input "g"
paste input "[EMAIL_ADDRESS][DOMAIN_NAME]"
type input "[EMAIL_ADDRESS][DOMAIN_NAME]"
click at [573, 519] on link "[PERSON_NAME] Baby Shower" at bounding box center [478, 515] width 235 height 29
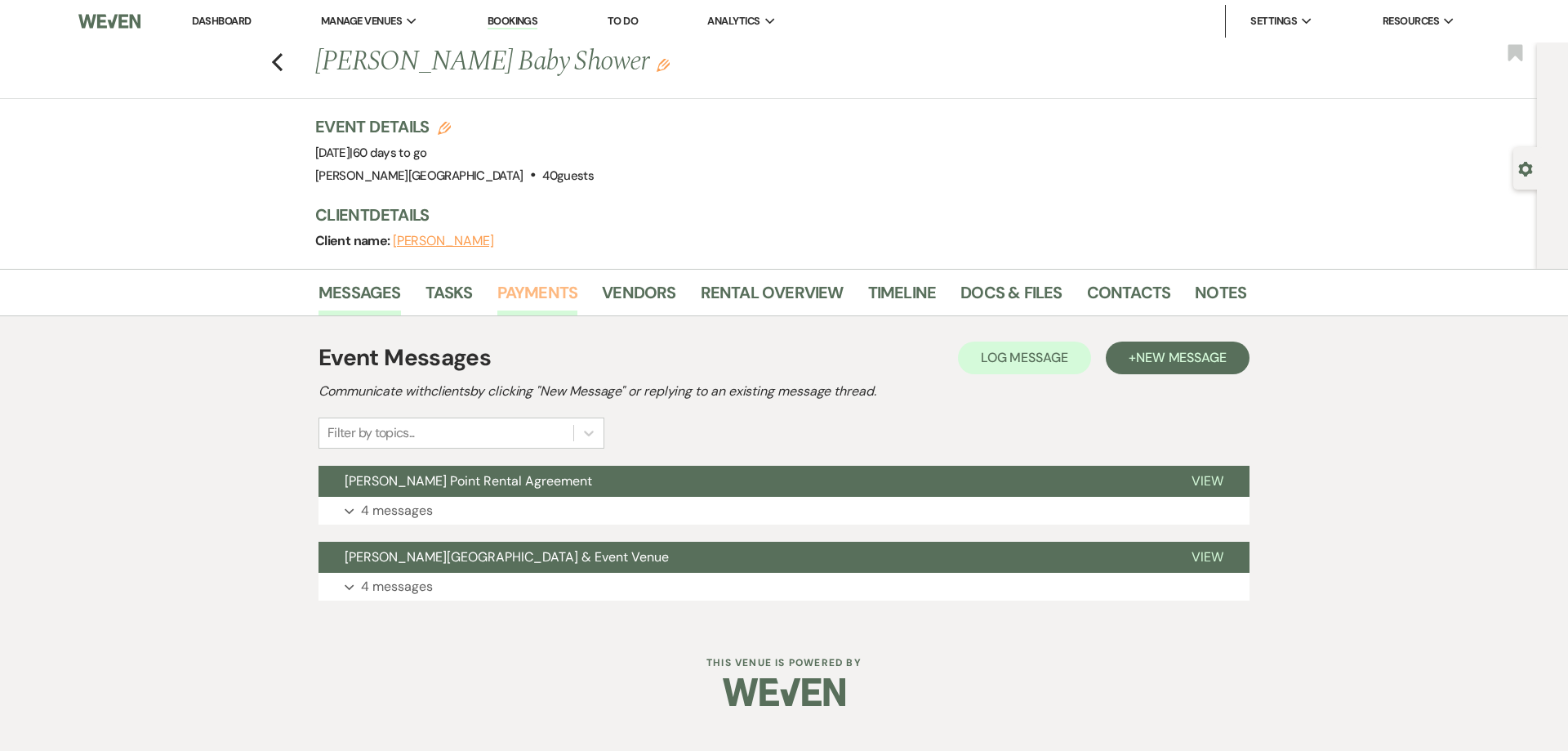
click at [541, 297] on link "Payments" at bounding box center [537, 297] width 81 height 36
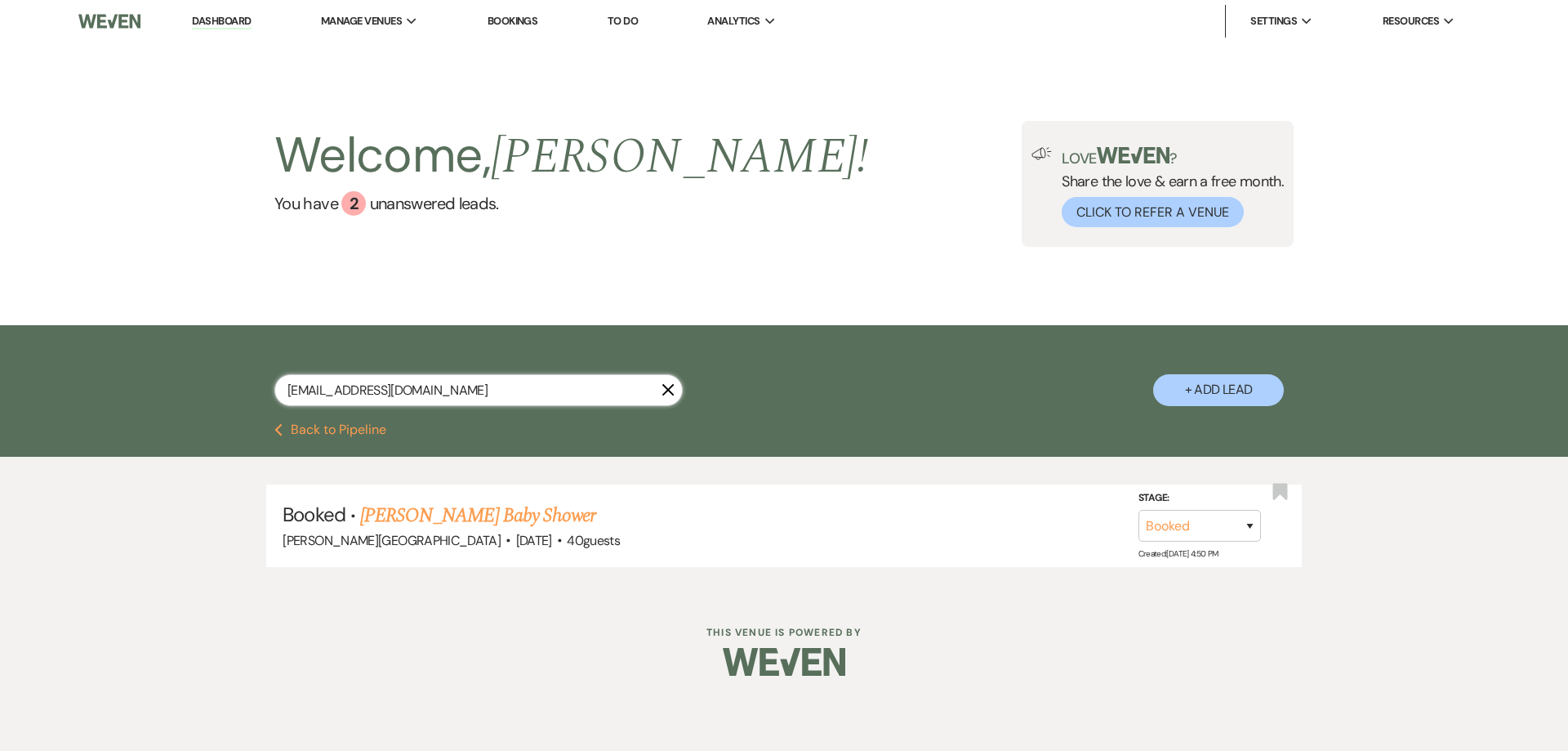
drag, startPoint x: 462, startPoint y: 388, endPoint x: 279, endPoint y: 374, distance: 183.5
click at [279, 374] on div "[EMAIL_ADDRESS][DOMAIN_NAME]" at bounding box center [478, 390] width 408 height 32
paste input "[EMAIL_ADDRESS][DOMAIN_NAME]"
type input "[EMAIL_ADDRESS][DOMAIN_NAME]"
click at [437, 511] on link "[PERSON_NAME] Baby Shower" at bounding box center [478, 515] width 235 height 29
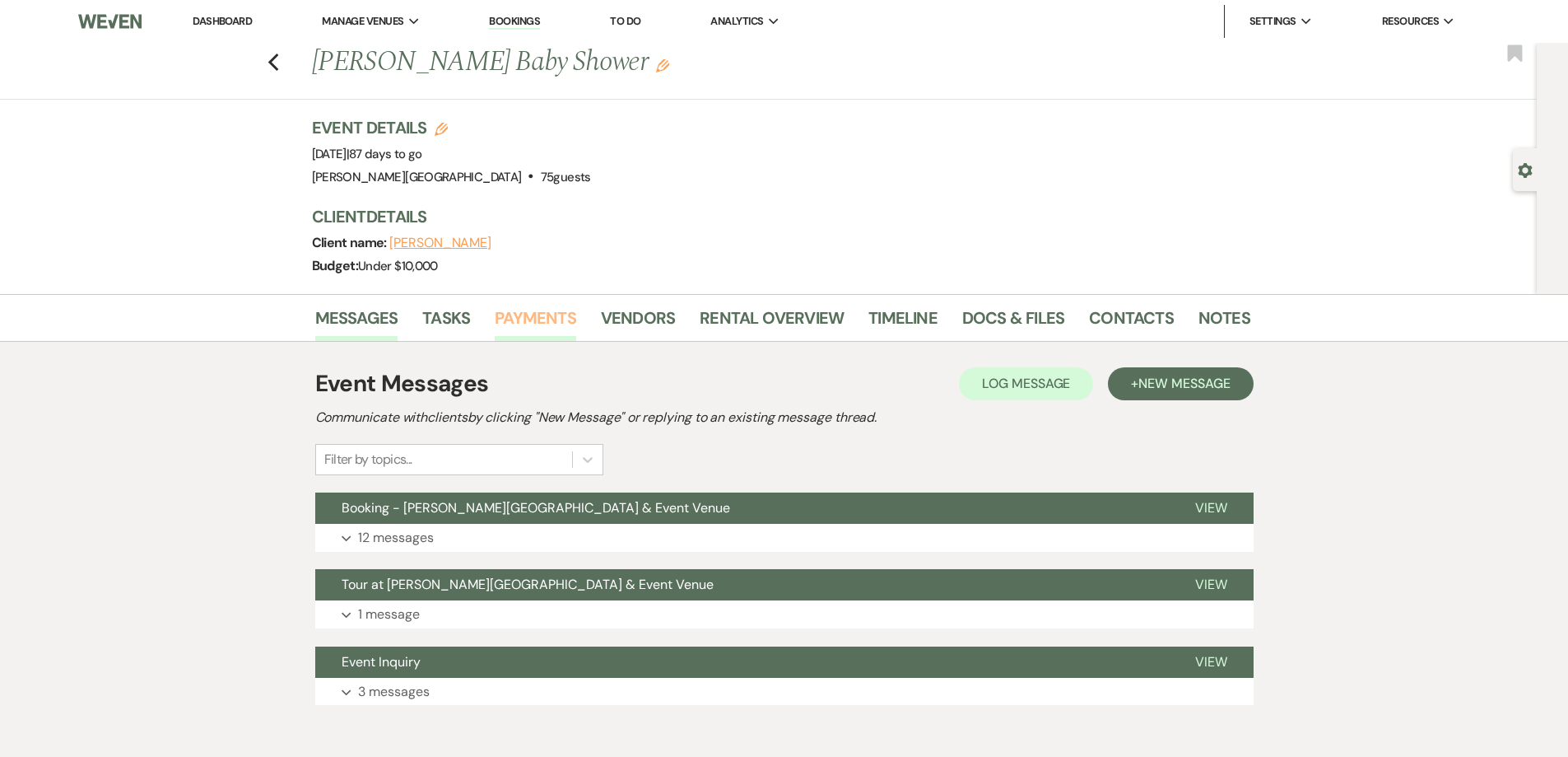
click at [537, 317] on link "Payments" at bounding box center [535, 323] width 82 height 36
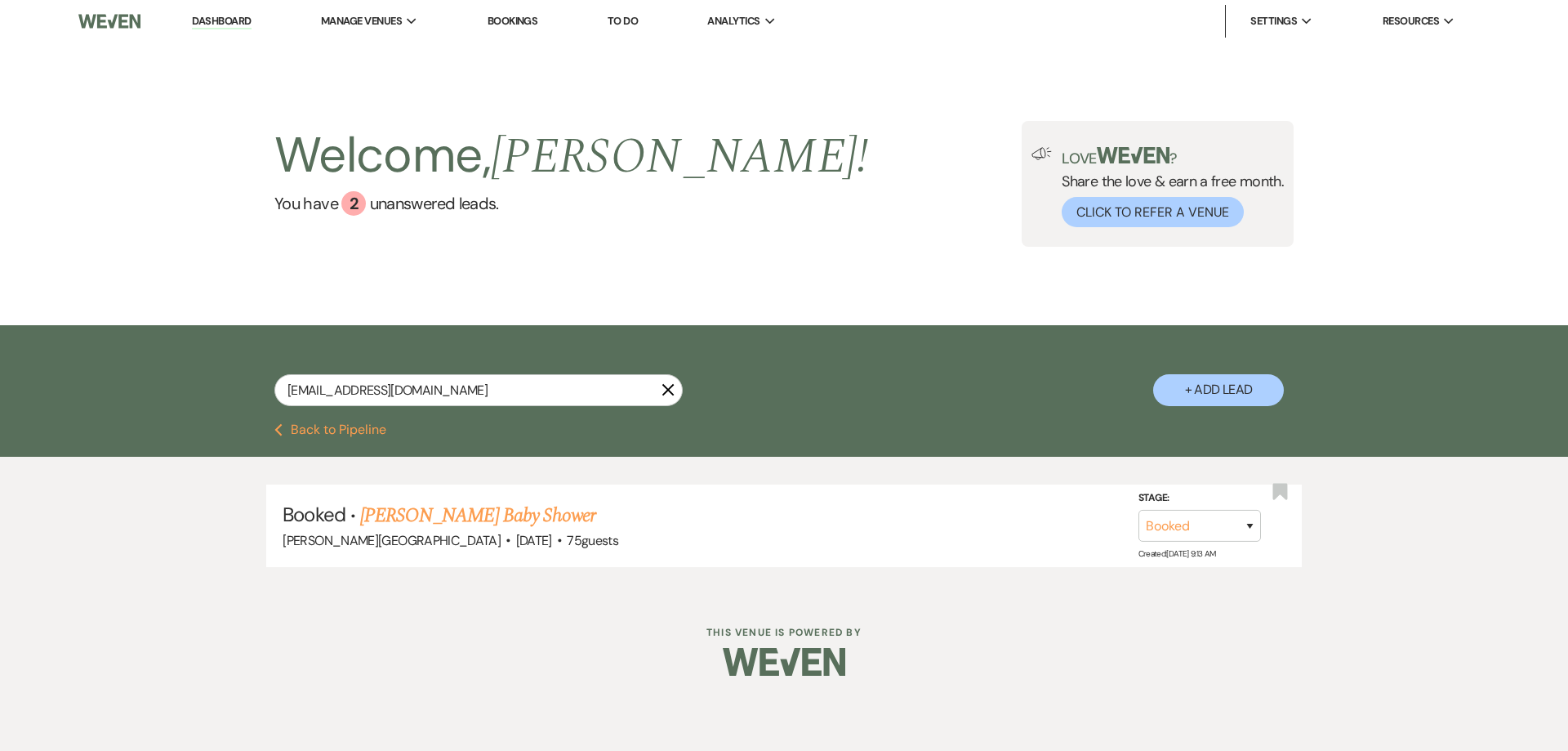
click at [221, 293] on div "Welcome, [PERSON_NAME] ! You have 2 unanswered lead s . Love ? Share the love &…" at bounding box center [784, 184] width 1568 height 283
click at [513, 505] on link "[PERSON_NAME] Baby Shower" at bounding box center [478, 515] width 235 height 29
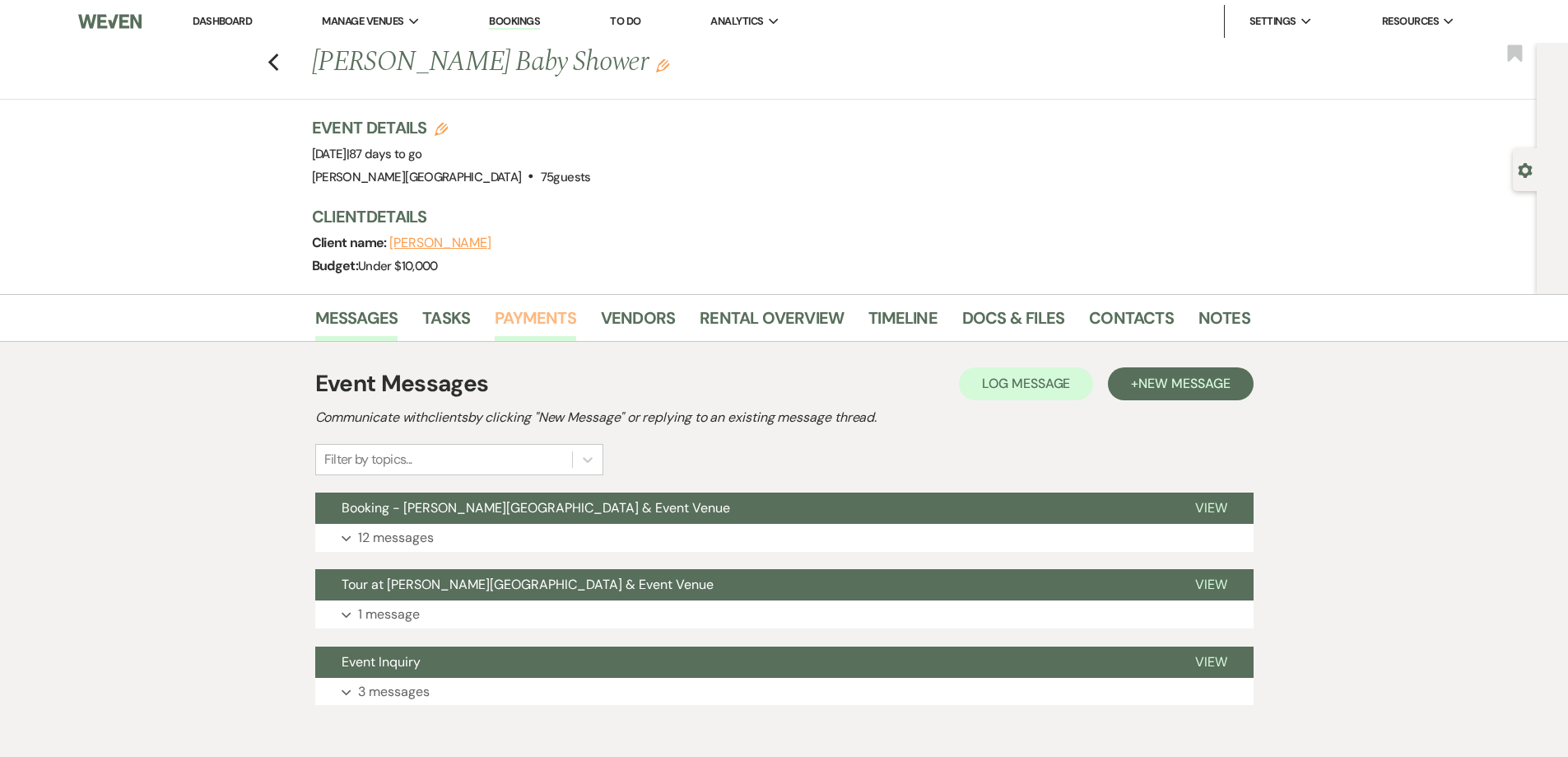
click at [543, 325] on link "Payments" at bounding box center [535, 323] width 82 height 36
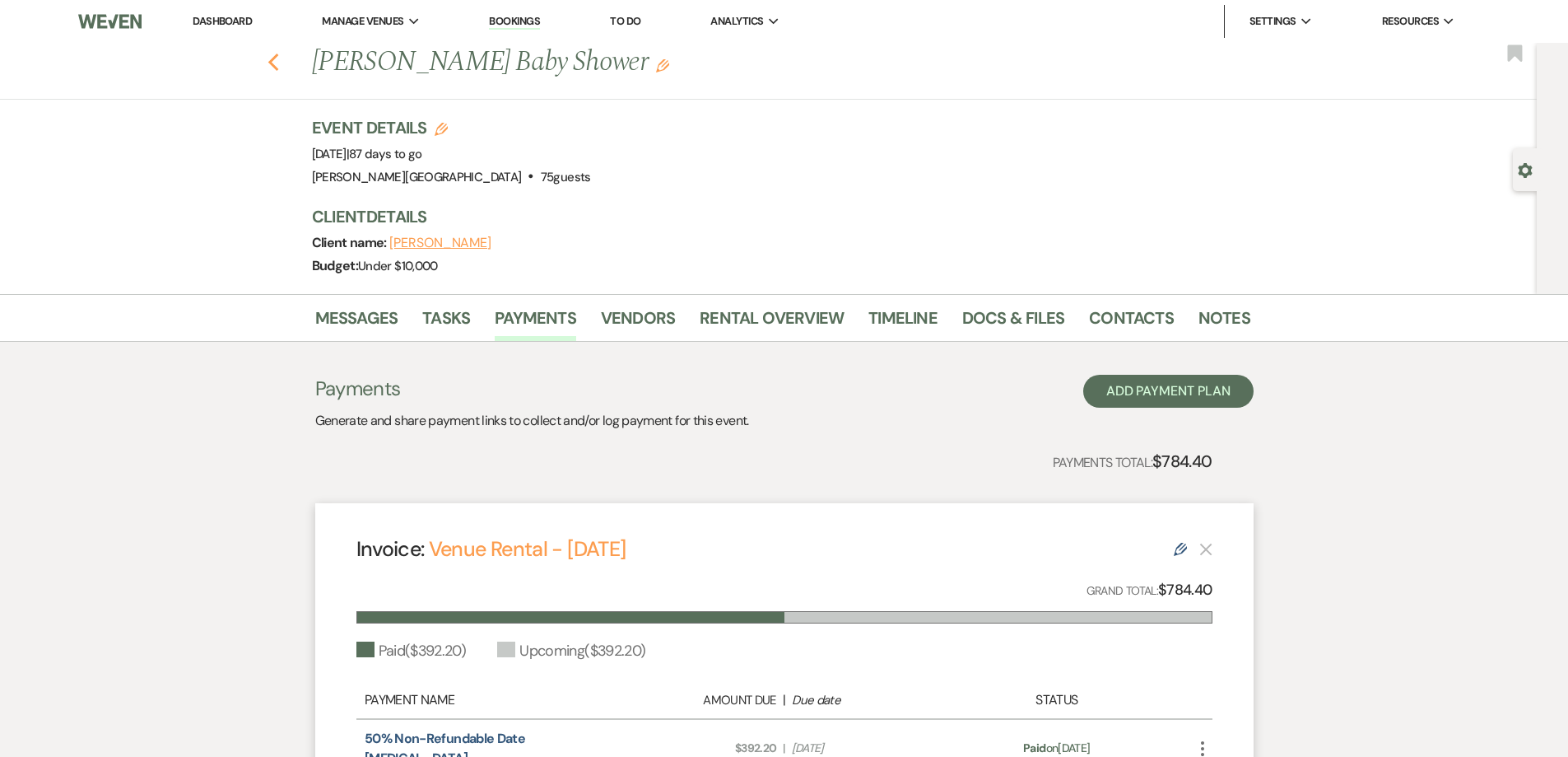
click at [278, 67] on icon "Previous" at bounding box center [273, 63] width 13 height 20
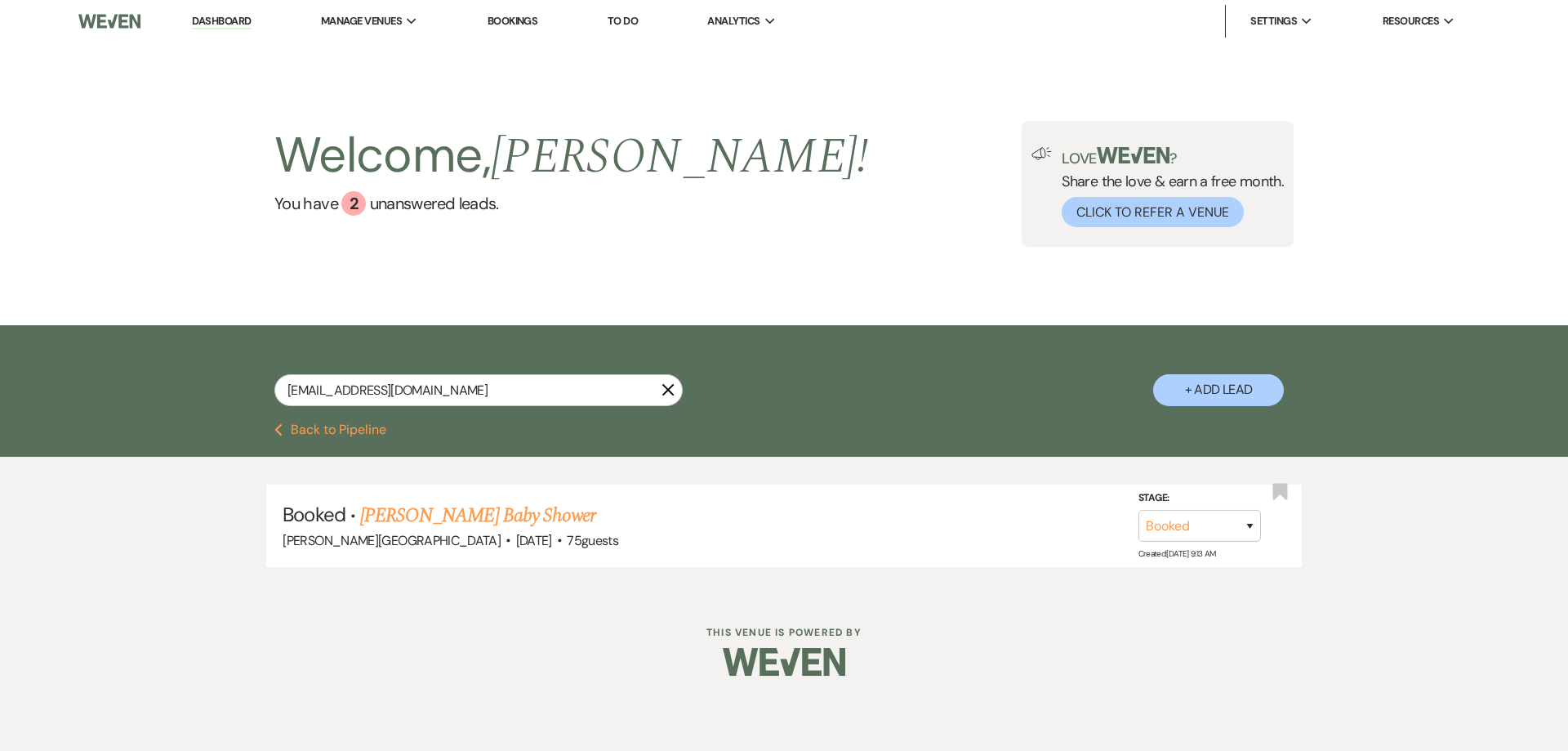
drag, startPoint x: 227, startPoint y: 249, endPoint x: 223, endPoint y: 214, distance: 35.2
click at [227, 249] on div "Welcome, [PERSON_NAME] ! You have 2 unanswered lead s . Love ? Share the love &…" at bounding box center [784, 184] width 1568 height 283
drag, startPoint x: 424, startPoint y: 391, endPoint x: 249, endPoint y: 378, distance: 175.5
click at [249, 378] on div "[EMAIL_ADDRESS][DOMAIN_NAME] X + Add Lead" at bounding box center [784, 376] width 1176 height 85
paste input "[EMAIL_ADDRESS][DOMAIN_NAME]"
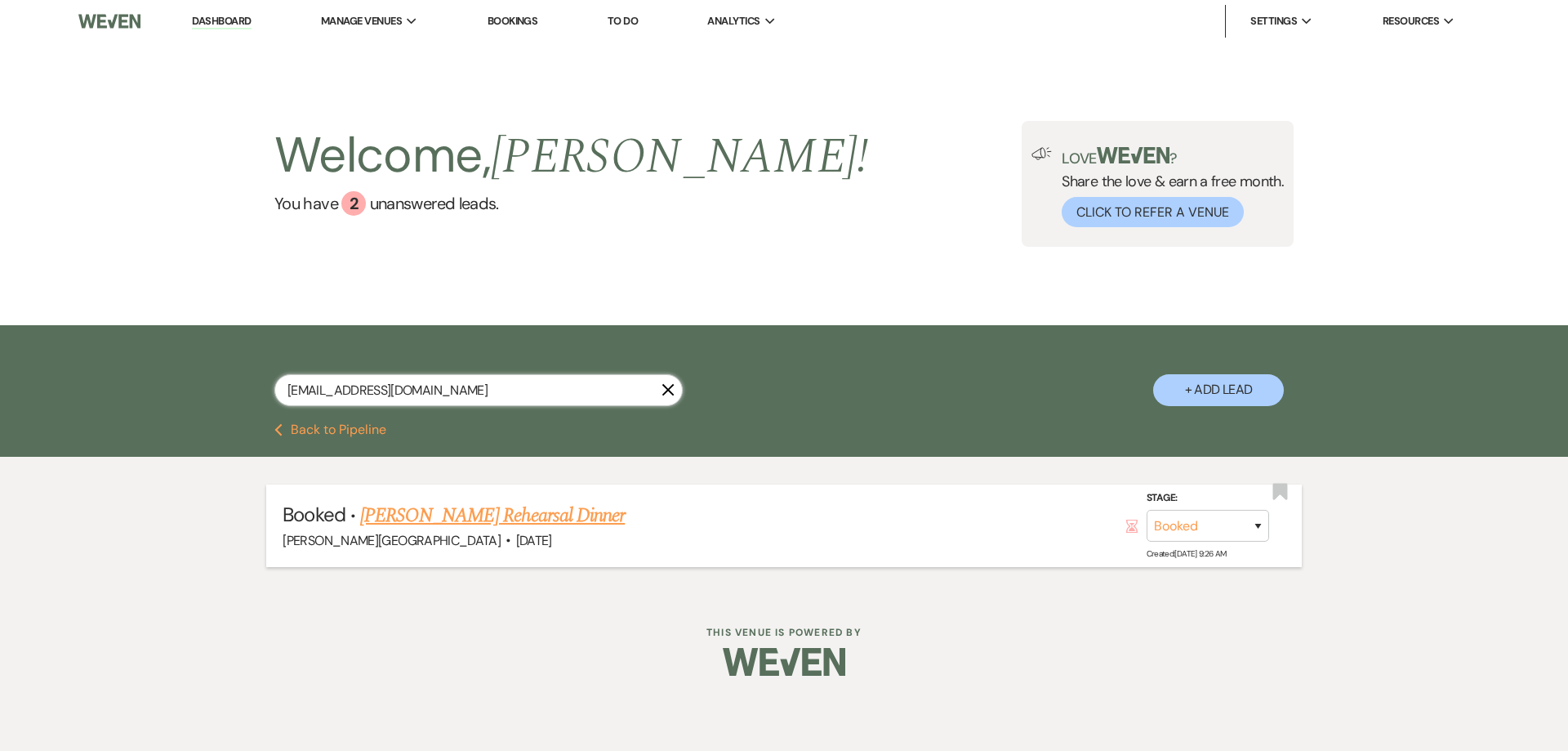
type input "[EMAIL_ADDRESS][DOMAIN_NAME]"
click at [463, 520] on link "[PERSON_NAME] Rehearsal Dinner" at bounding box center [492, 515] width 264 height 29
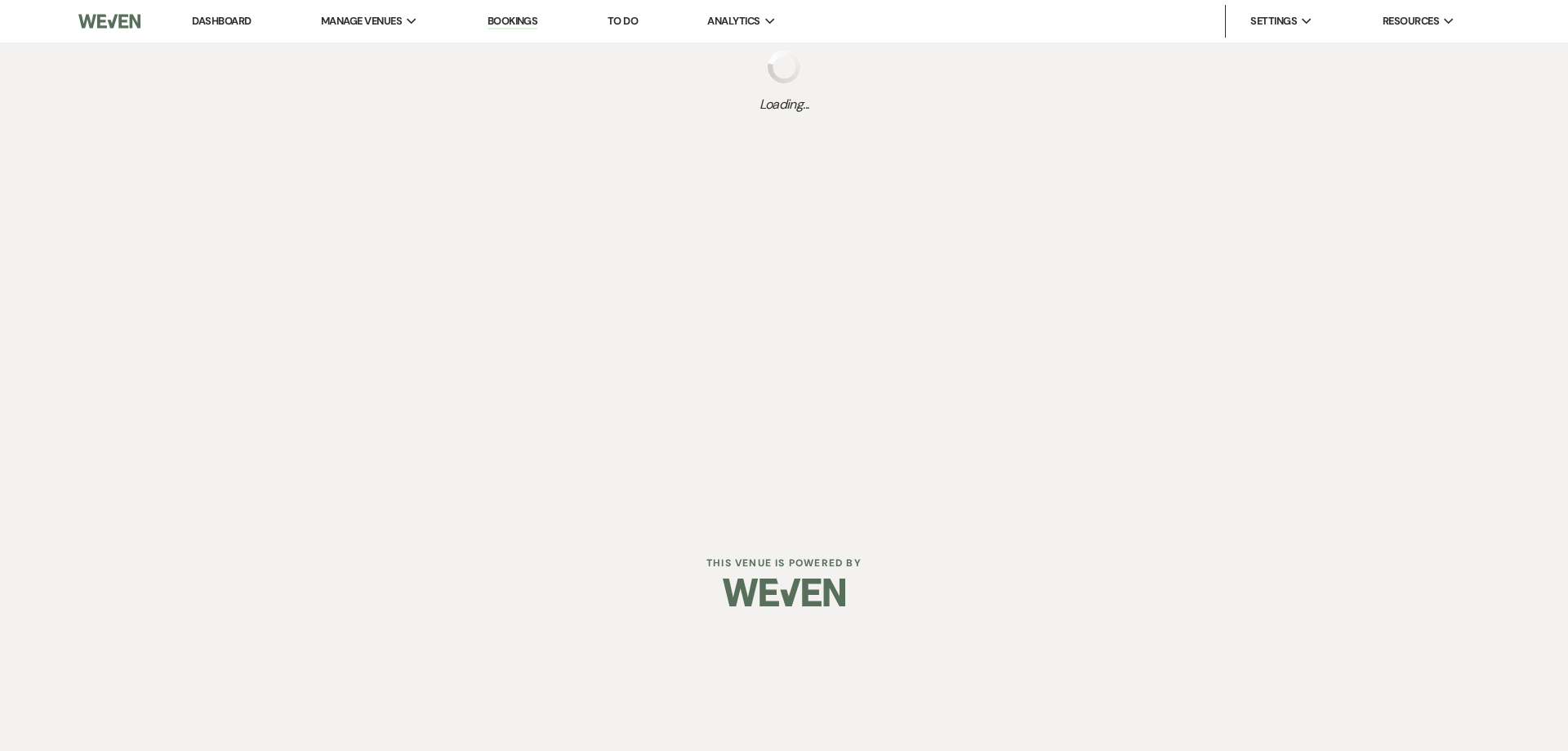
select select "22"
select select "11"
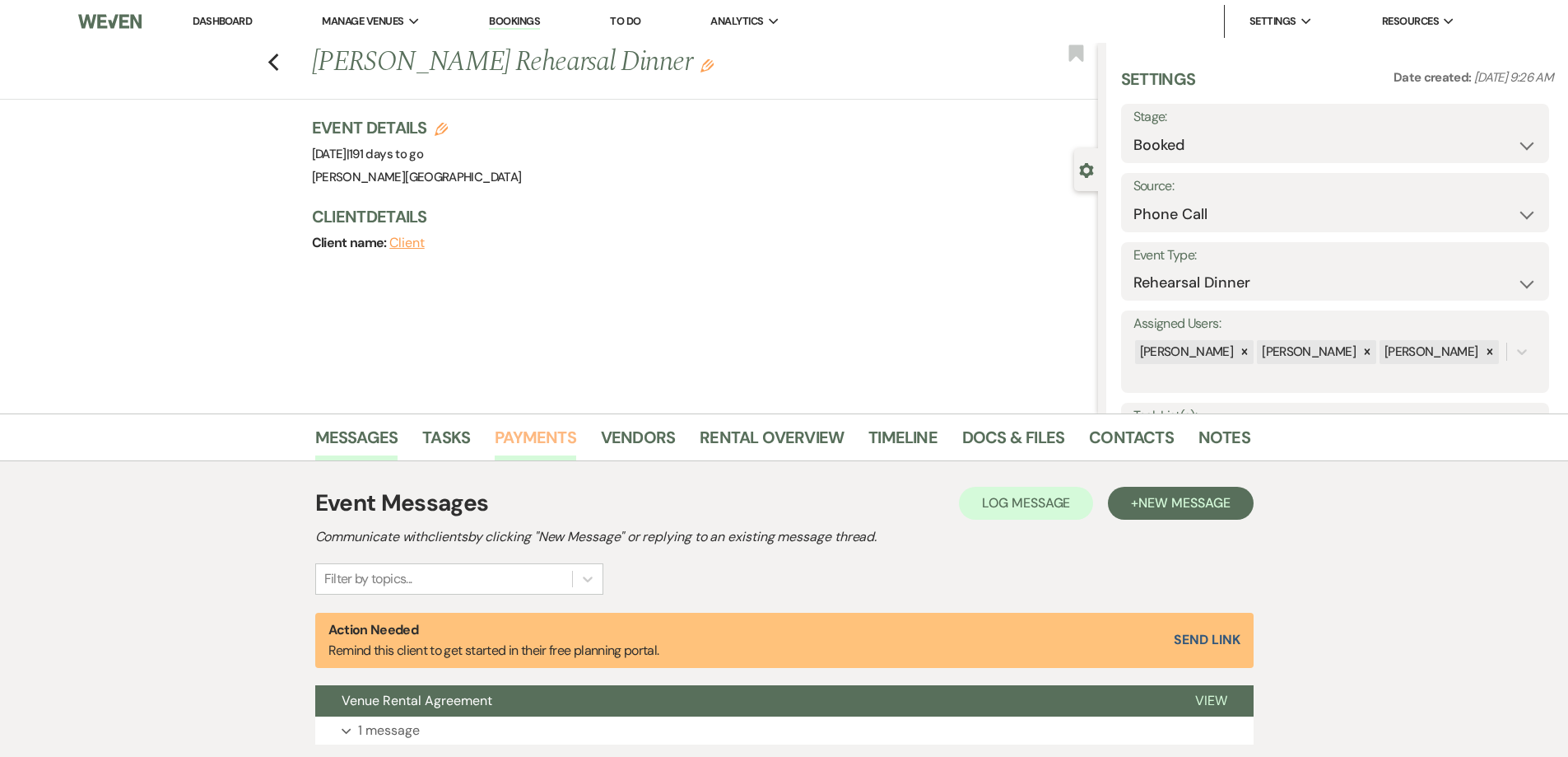
click at [536, 439] on link "Payments" at bounding box center [535, 442] width 82 height 36
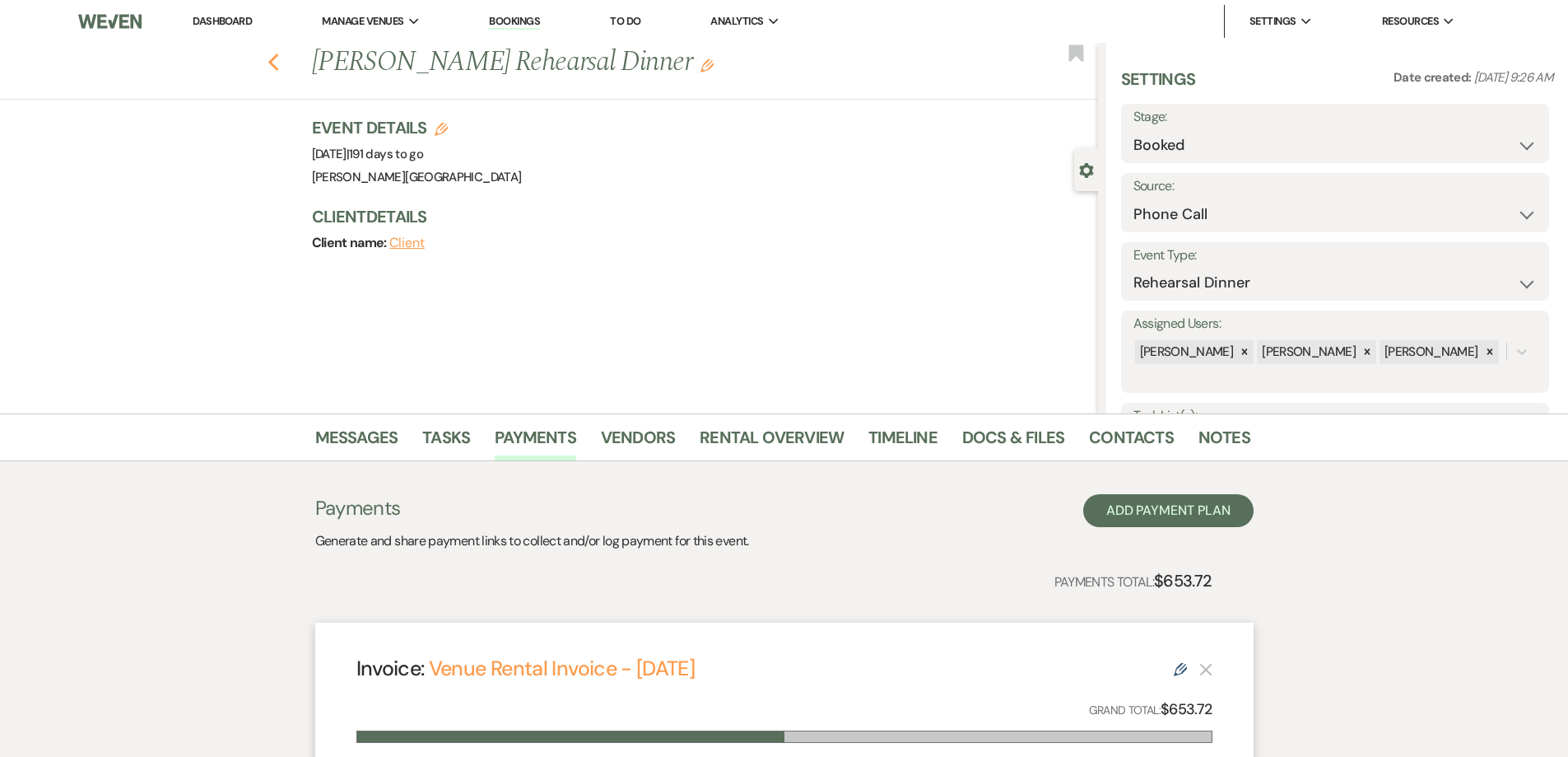
click at [280, 60] on icon "Previous" at bounding box center [273, 63] width 13 height 20
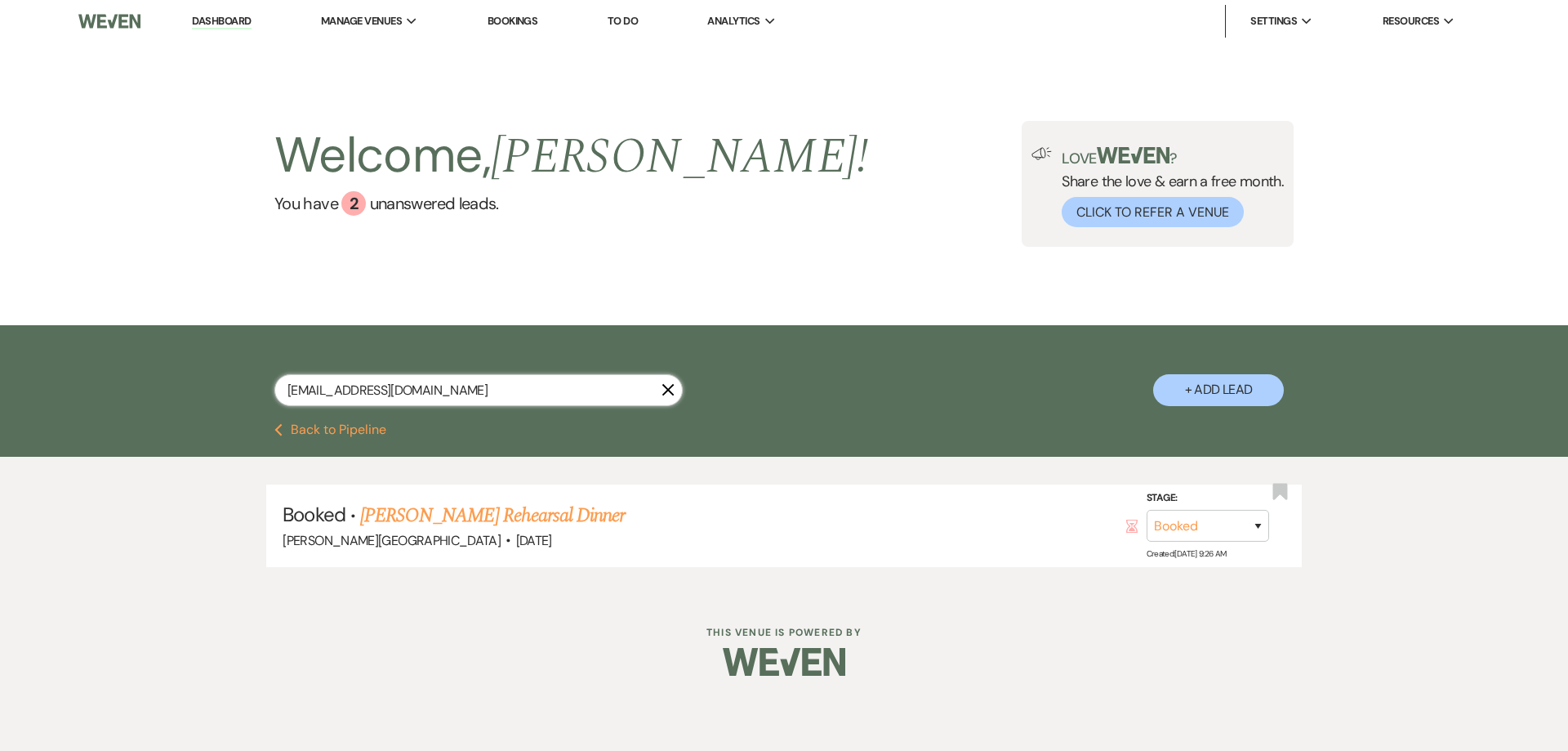
click at [534, 388] on input "[EMAIL_ADDRESS][DOMAIN_NAME]" at bounding box center [478, 390] width 408 height 32
type input "l"
click at [510, 385] on input "text" at bounding box center [478, 390] width 408 height 32
paste input "[EMAIL_ADDRESS][DOMAIN_NAME]"
type input "[EMAIL_ADDRESS][DOMAIN_NAME]"
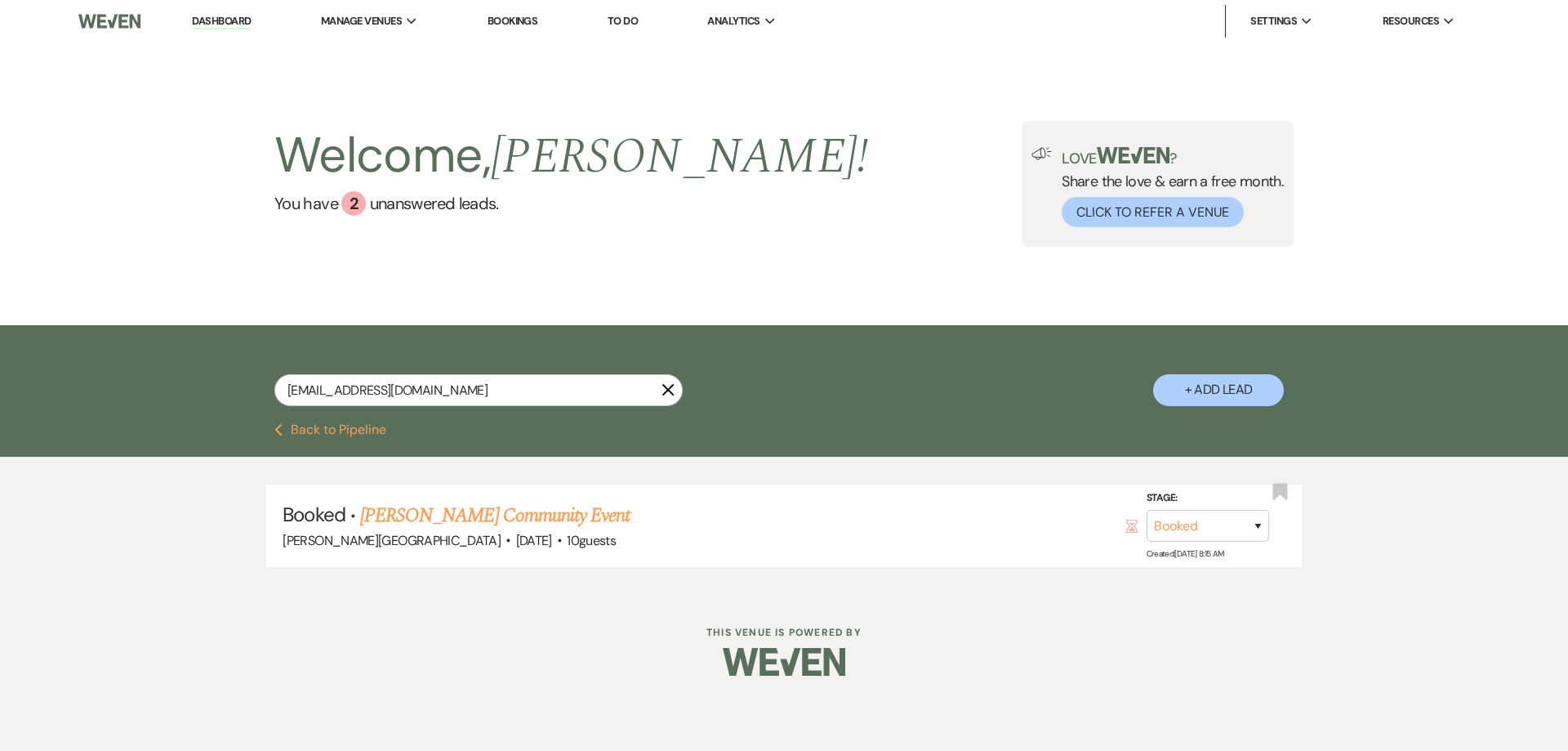
click at [491, 516] on link "[PERSON_NAME] Community Event" at bounding box center [495, 515] width 269 height 29
select select "12"
select select "7"
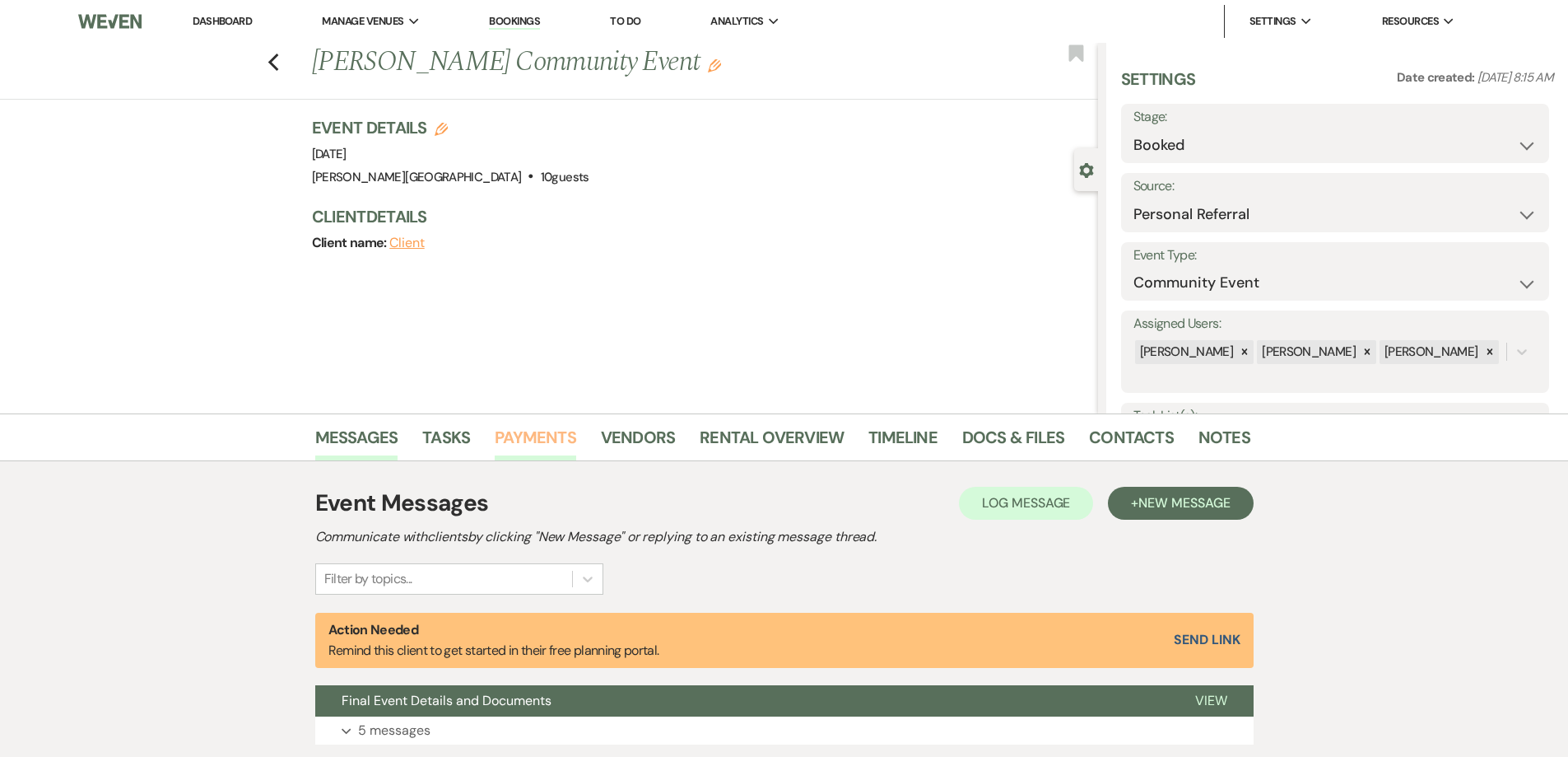
click at [520, 443] on link "Payments" at bounding box center [535, 442] width 82 height 36
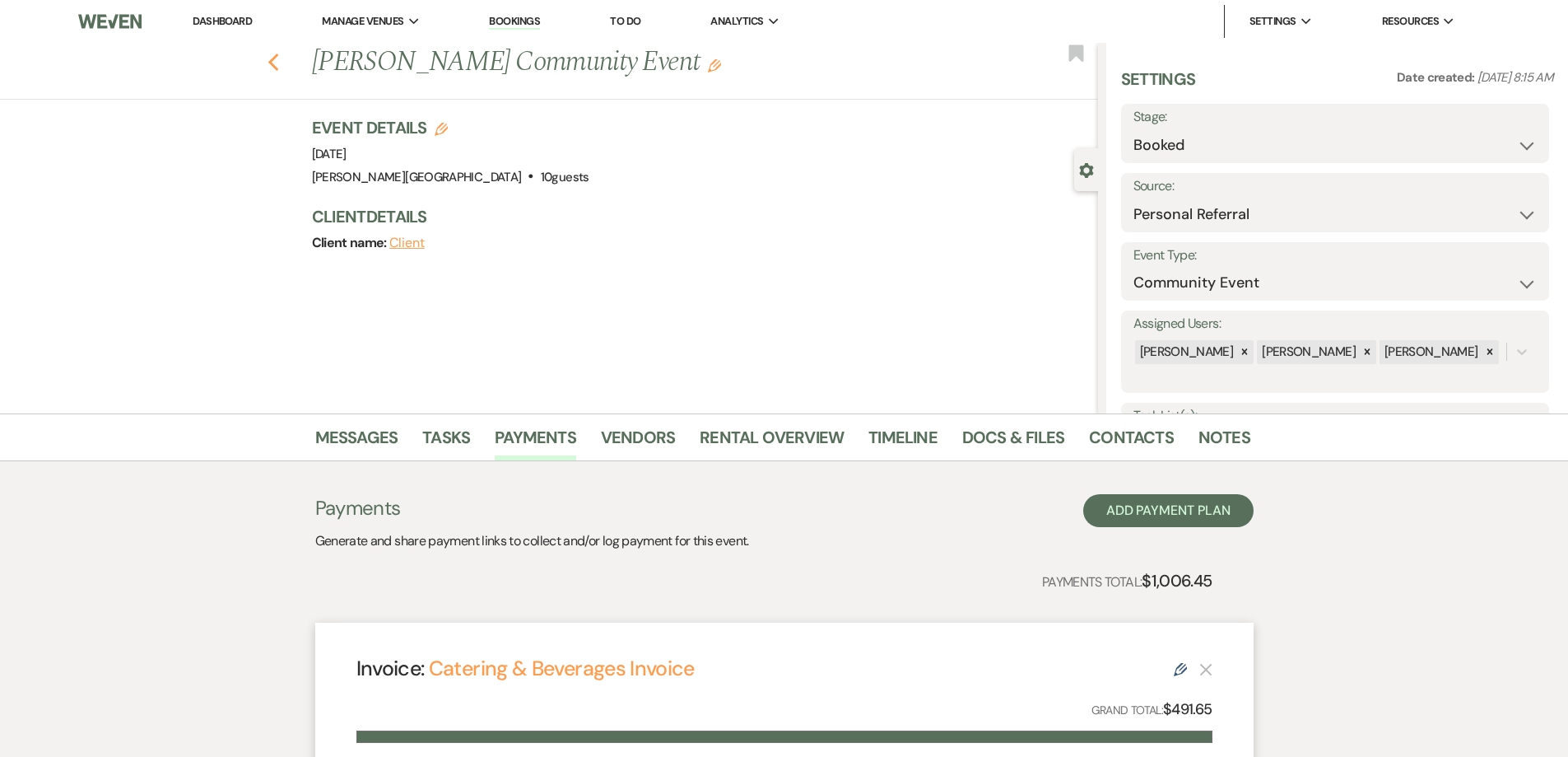
click at [274, 58] on icon "Previous" at bounding box center [273, 63] width 13 height 20
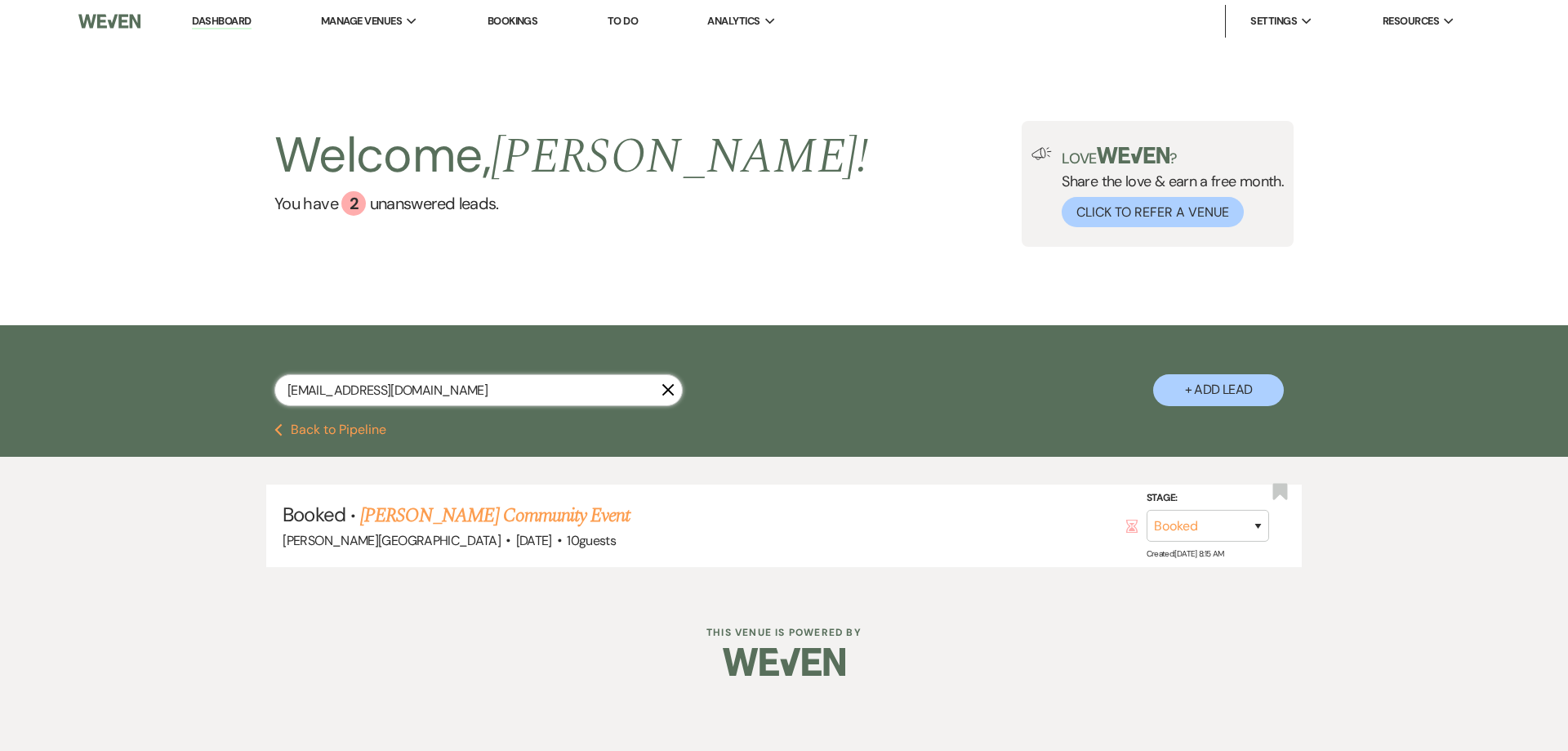
click at [558, 394] on input "[EMAIL_ADDRESS][DOMAIN_NAME]" at bounding box center [478, 390] width 408 height 32
type input "m"
paste input "[EMAIL_ADDRESS][DOMAIN_NAME]"
type input "[EMAIL_ADDRESS][DOMAIN_NAME]"
click at [489, 513] on link "[PERSON_NAME] Graduation Party" at bounding box center [493, 515] width 265 height 29
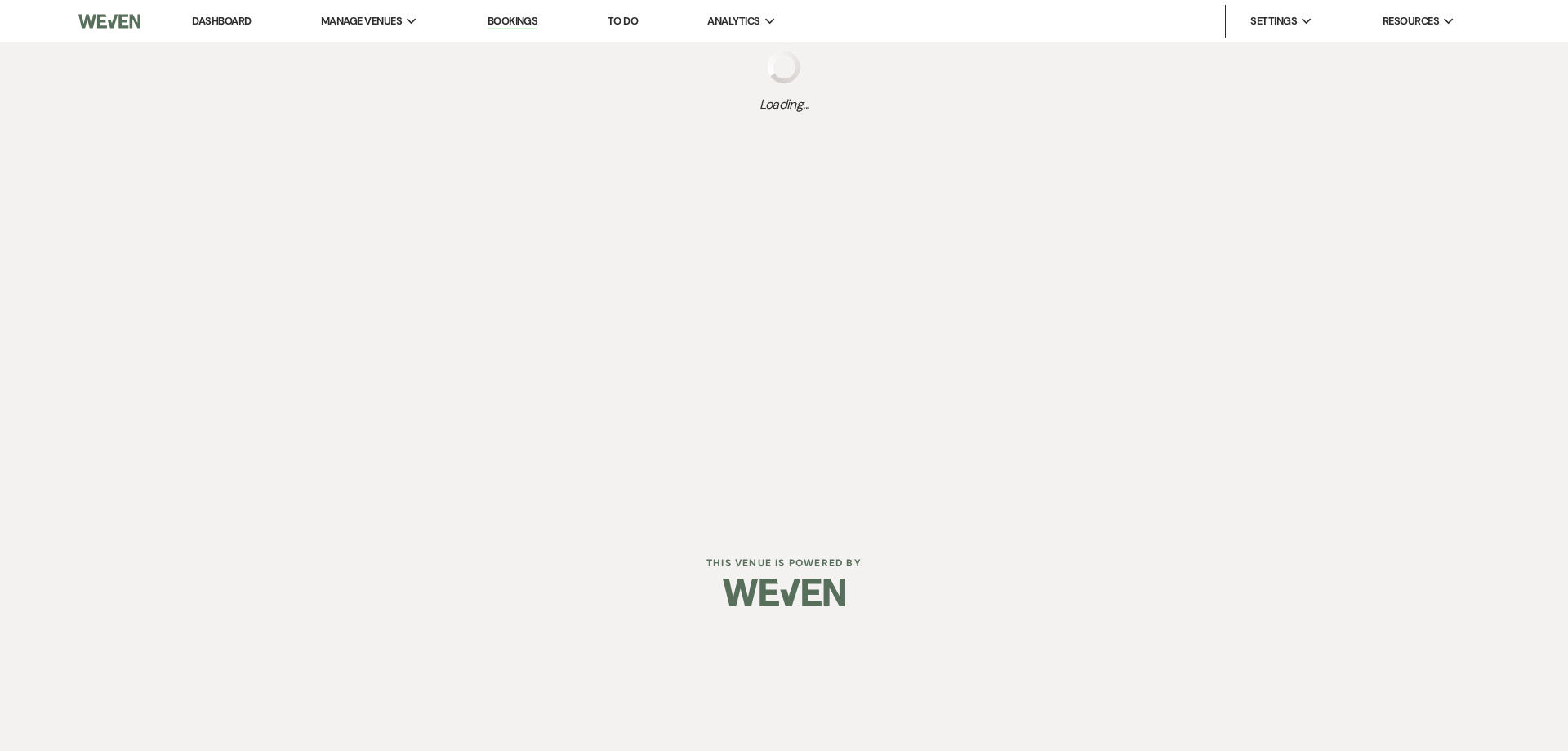
select select "5"
select select "19"
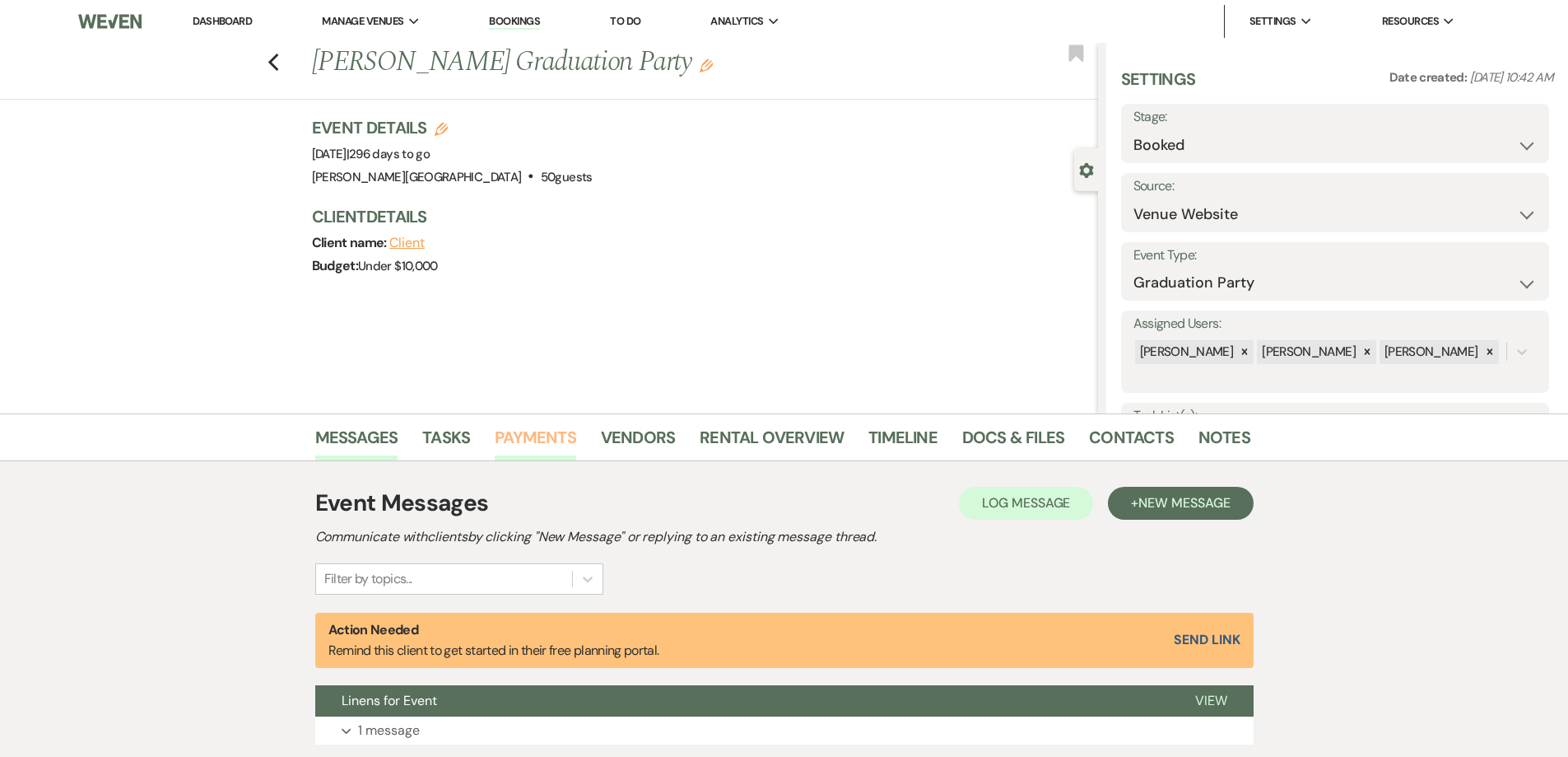
click at [558, 439] on link "Payments" at bounding box center [535, 442] width 82 height 36
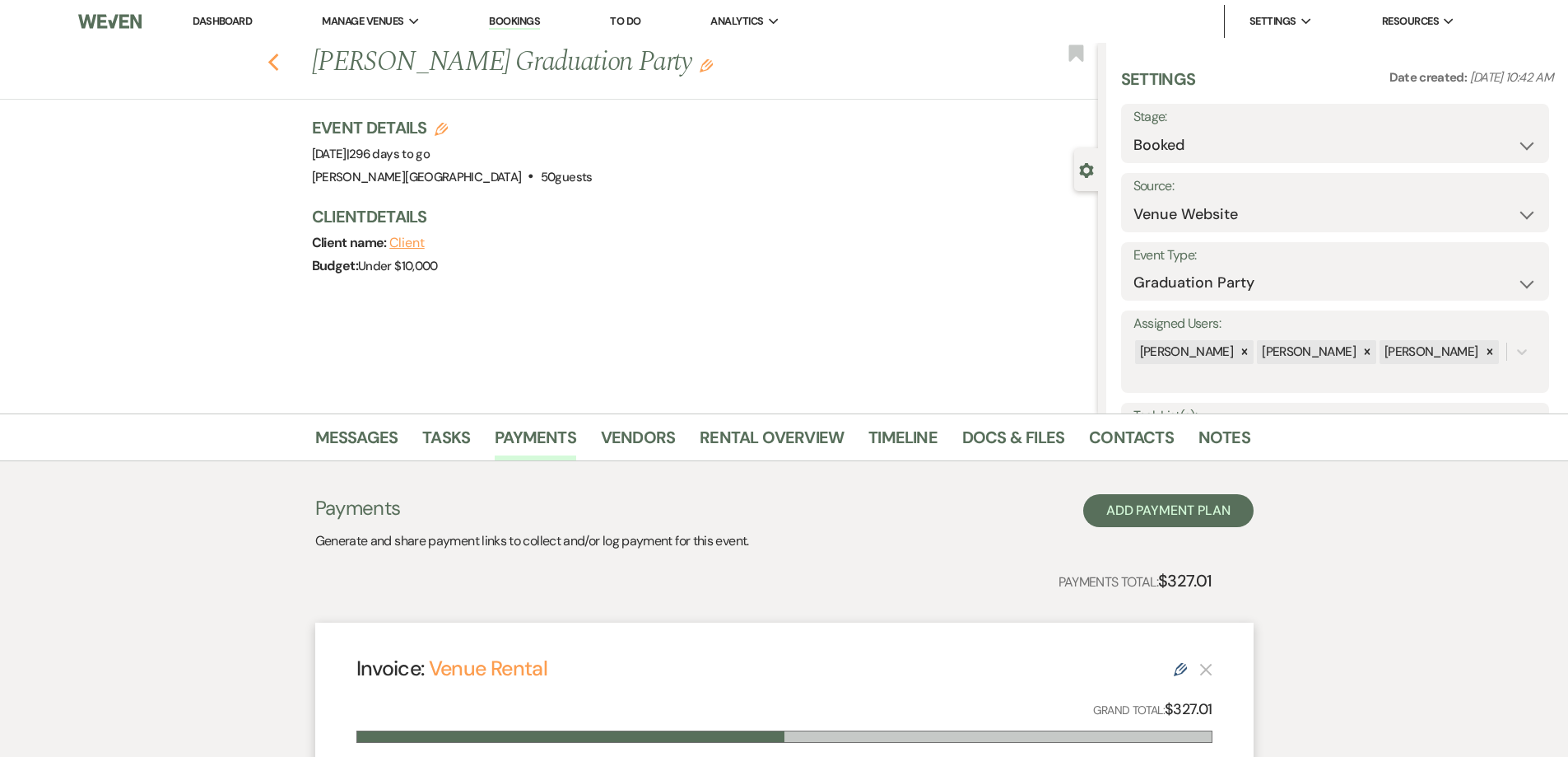
click at [276, 64] on icon "Previous" at bounding box center [273, 63] width 13 height 20
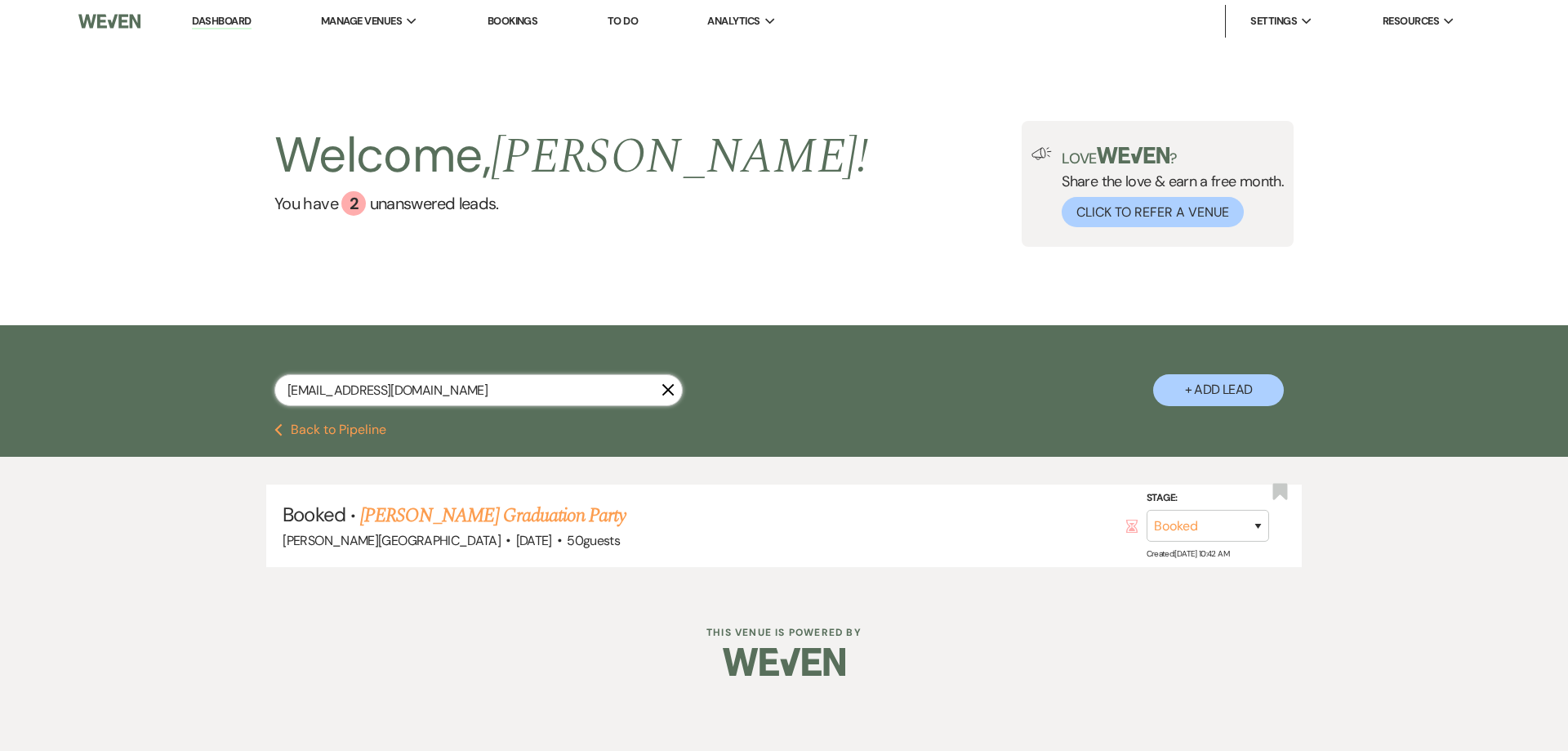
drag, startPoint x: 422, startPoint y: 394, endPoint x: 249, endPoint y: 390, distance: 173.0
click at [249, 390] on div "[EMAIL_ADDRESS][DOMAIN_NAME] X + Add Lead" at bounding box center [784, 376] width 1176 height 85
paste input "[EMAIL_ADDRESS][DOMAIN_NAME]"
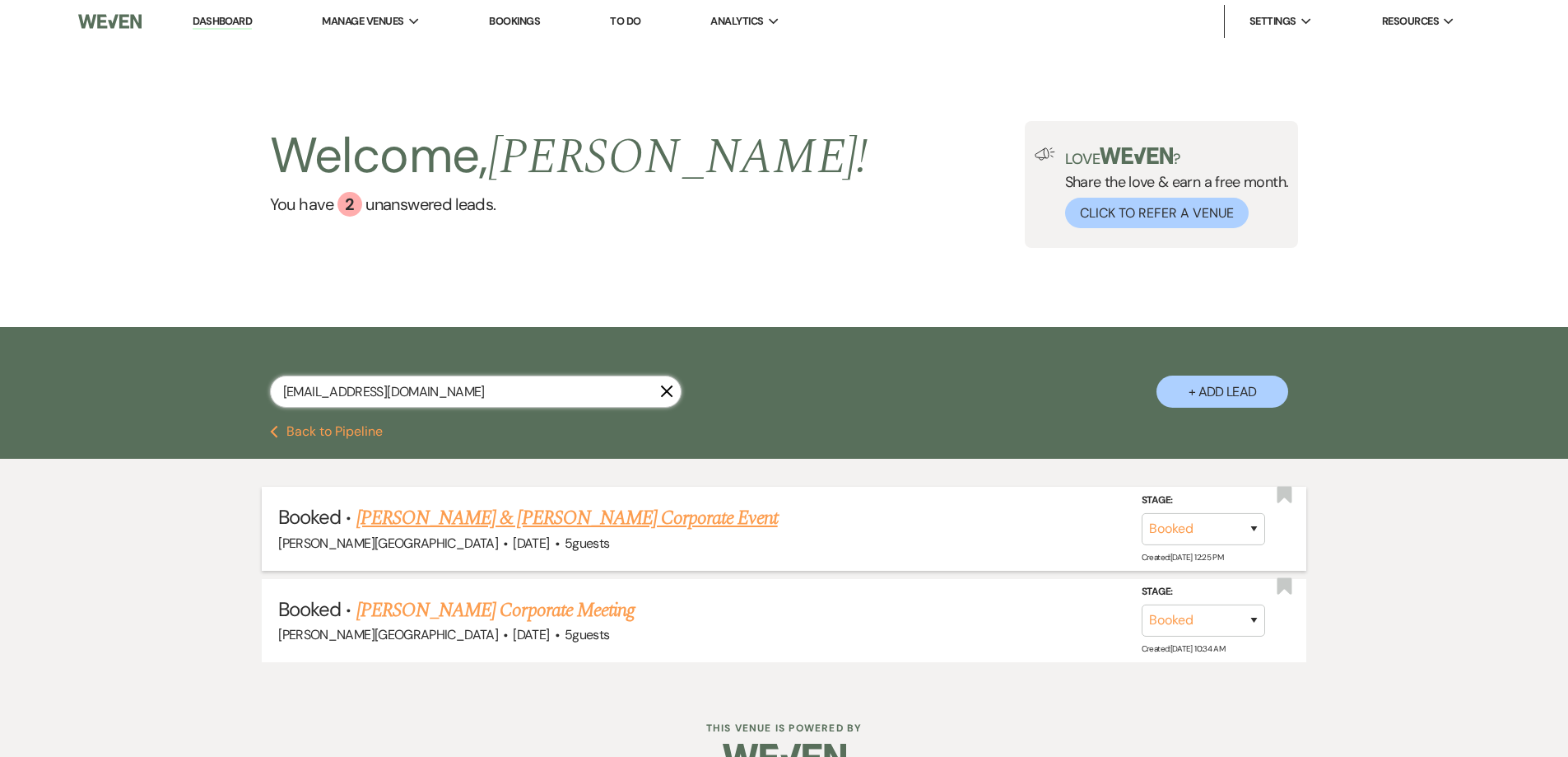
type input "[EMAIL_ADDRESS][DOMAIN_NAME]"
click at [509, 518] on link "[PERSON_NAME] & [PERSON_NAME] Corporate Event" at bounding box center [567, 518] width 421 height 30
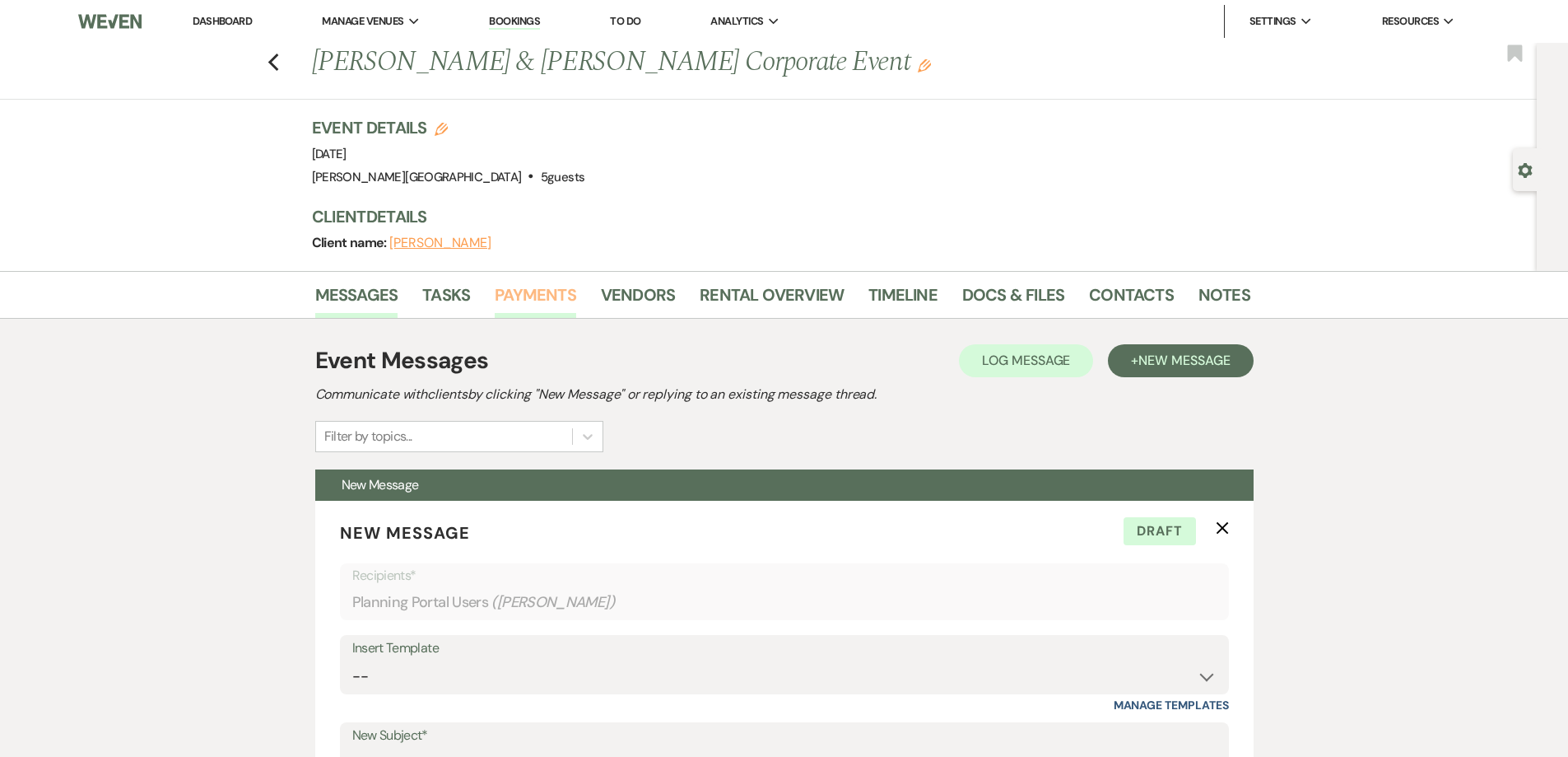
click at [540, 285] on link "Payments" at bounding box center [535, 300] width 82 height 36
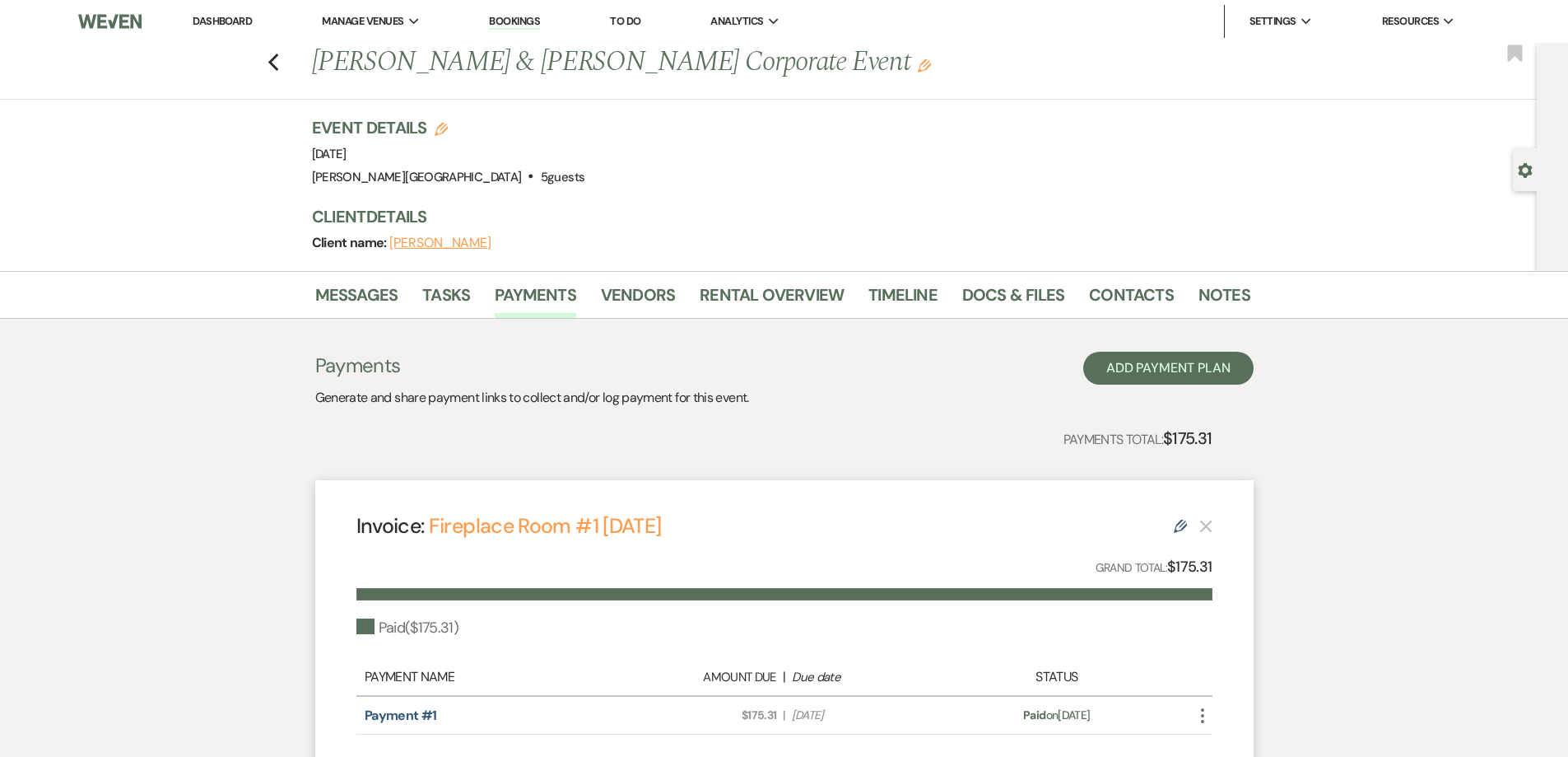
click at [228, 23] on link "Dashboard" at bounding box center [222, 22] width 59 height 14
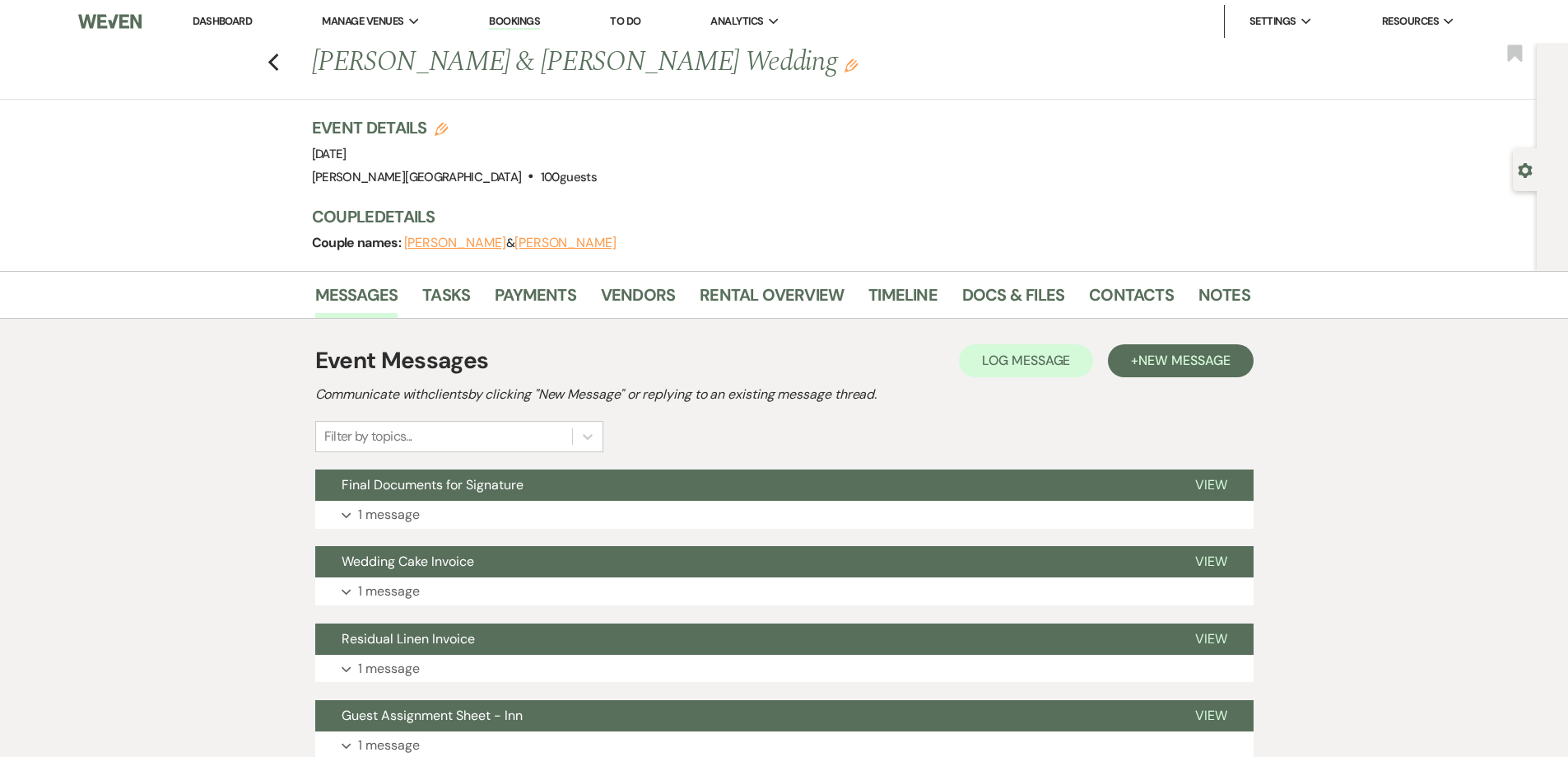
click at [203, 19] on link "Dashboard" at bounding box center [222, 22] width 59 height 14
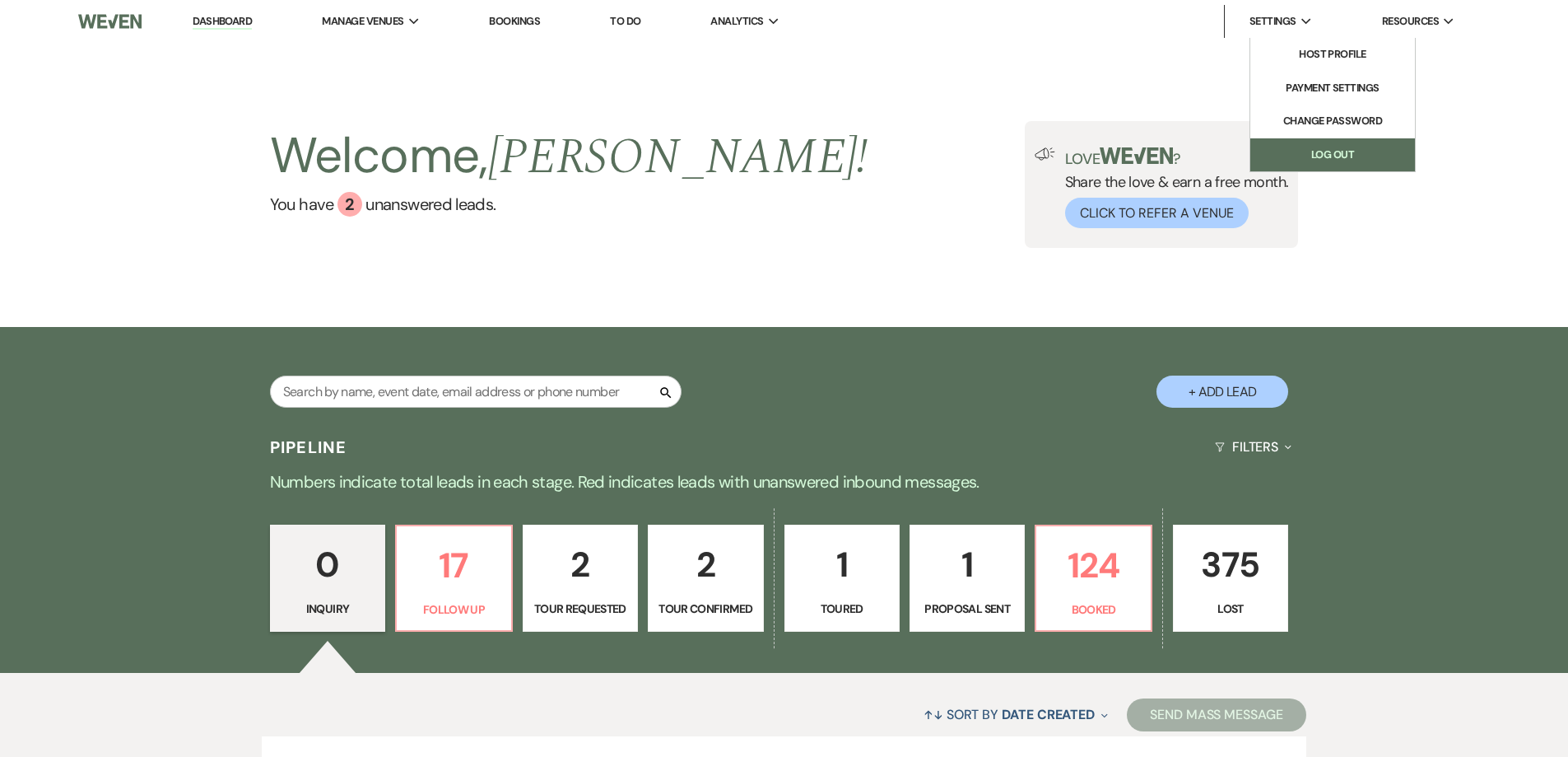
click at [1328, 147] on link "Log Out" at bounding box center [1333, 154] width 165 height 33
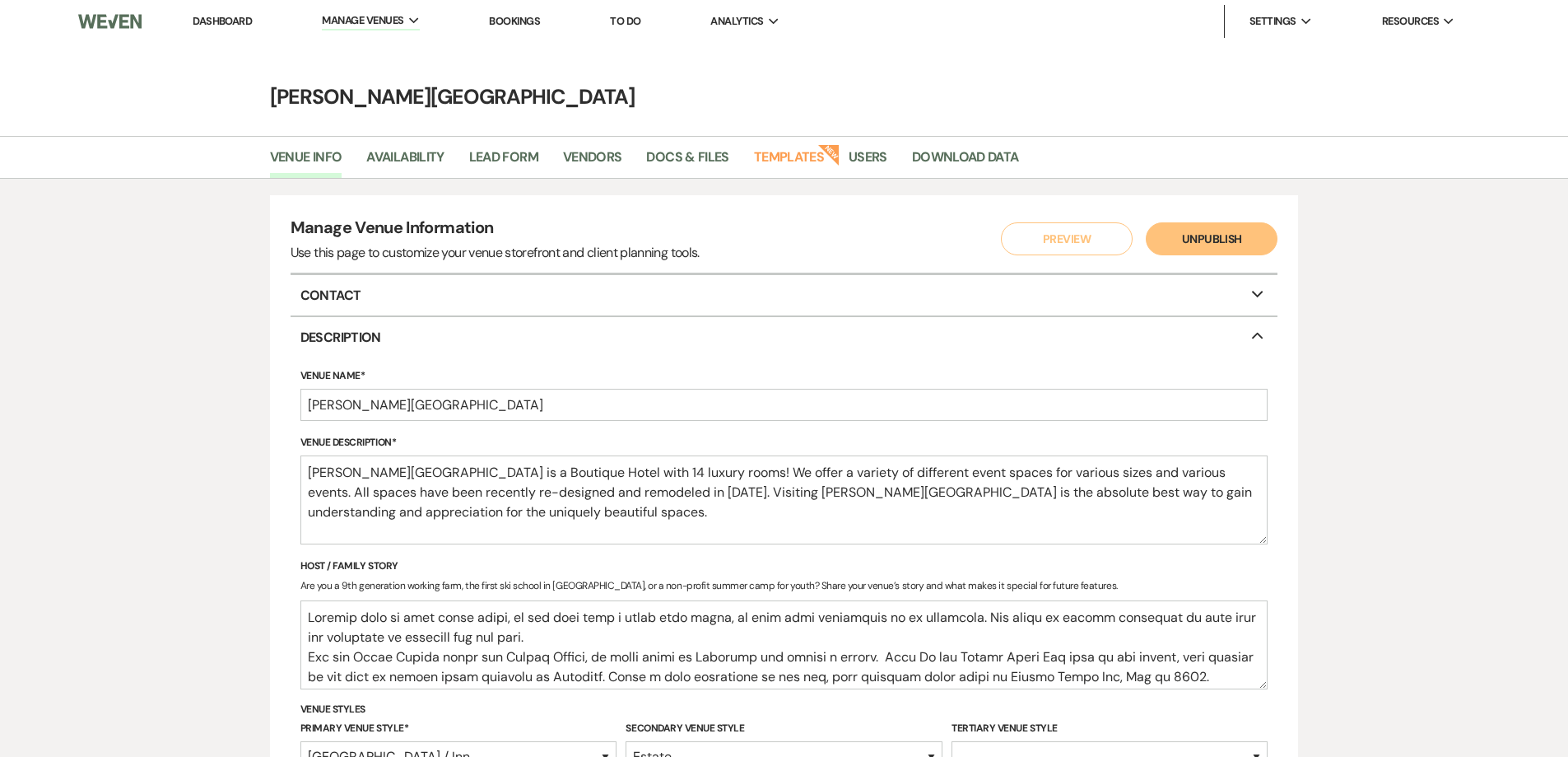
select select "25"
select select "8"
select select "3"
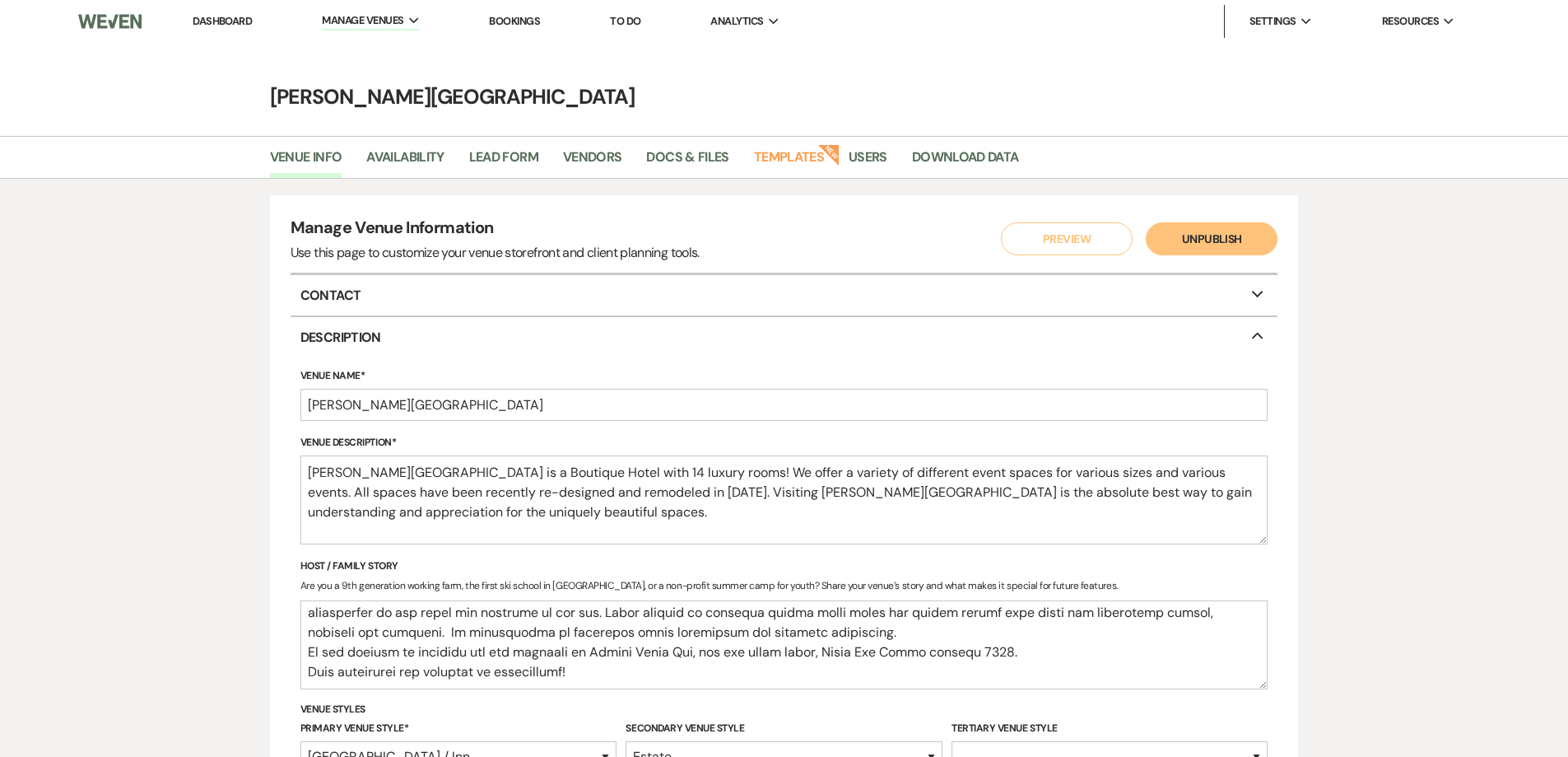
click at [119, 22] on img at bounding box center [109, 22] width 63 height 35
click at [111, 19] on img at bounding box center [109, 22] width 63 height 35
